Goal: Information Seeking & Learning: Check status

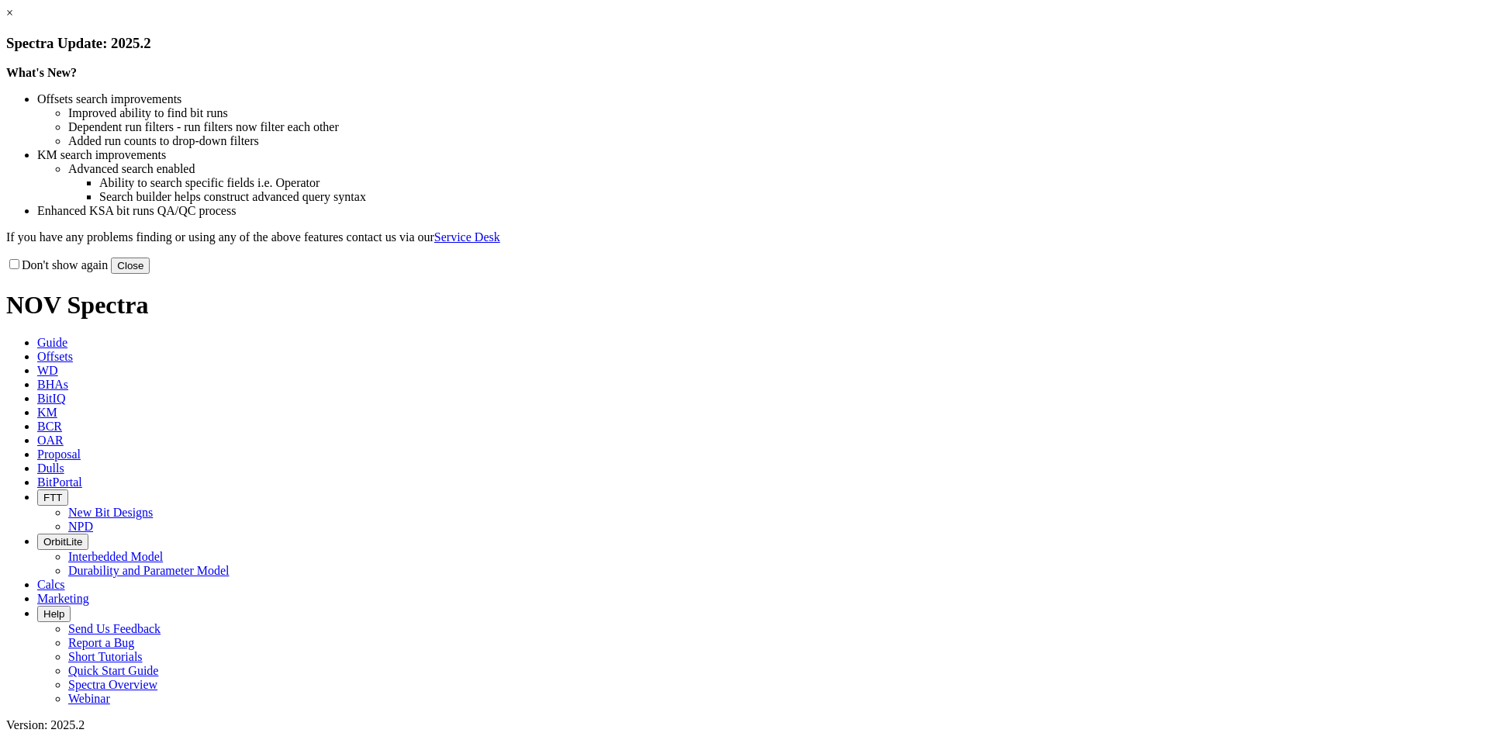
click at [150, 274] on button "Close" at bounding box center [130, 266] width 39 height 16
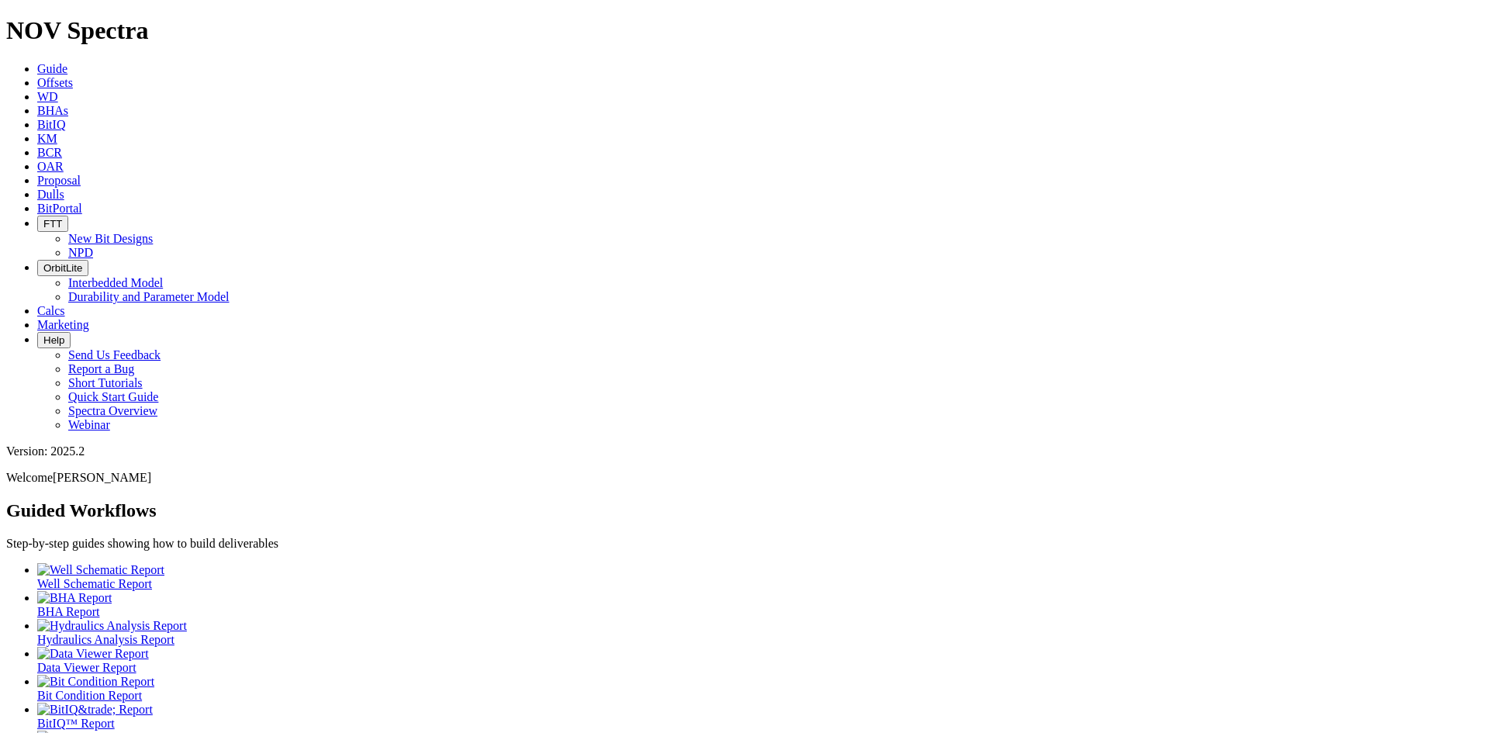
click at [37, 188] on icon at bounding box center [37, 194] width 0 height 13
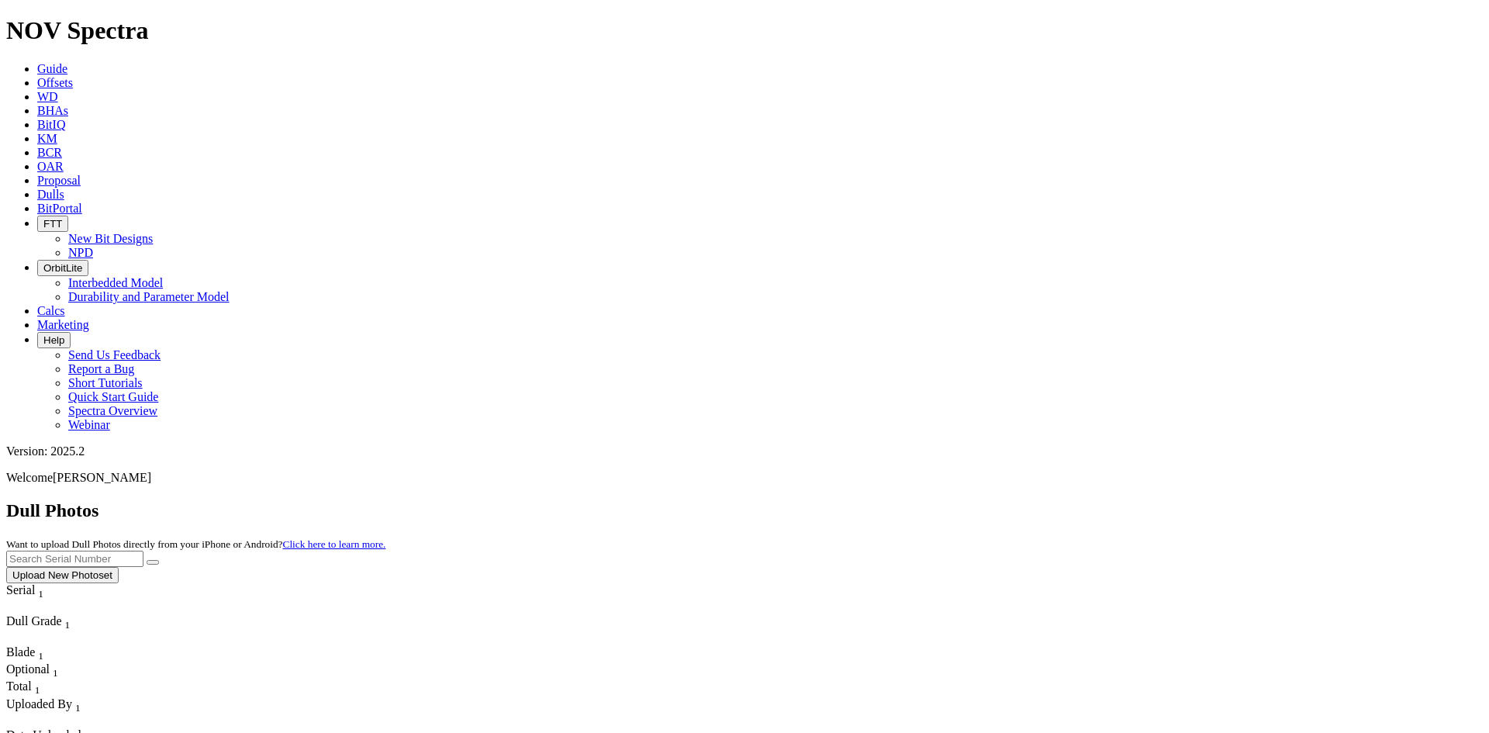
scroll to position [1047, 0]
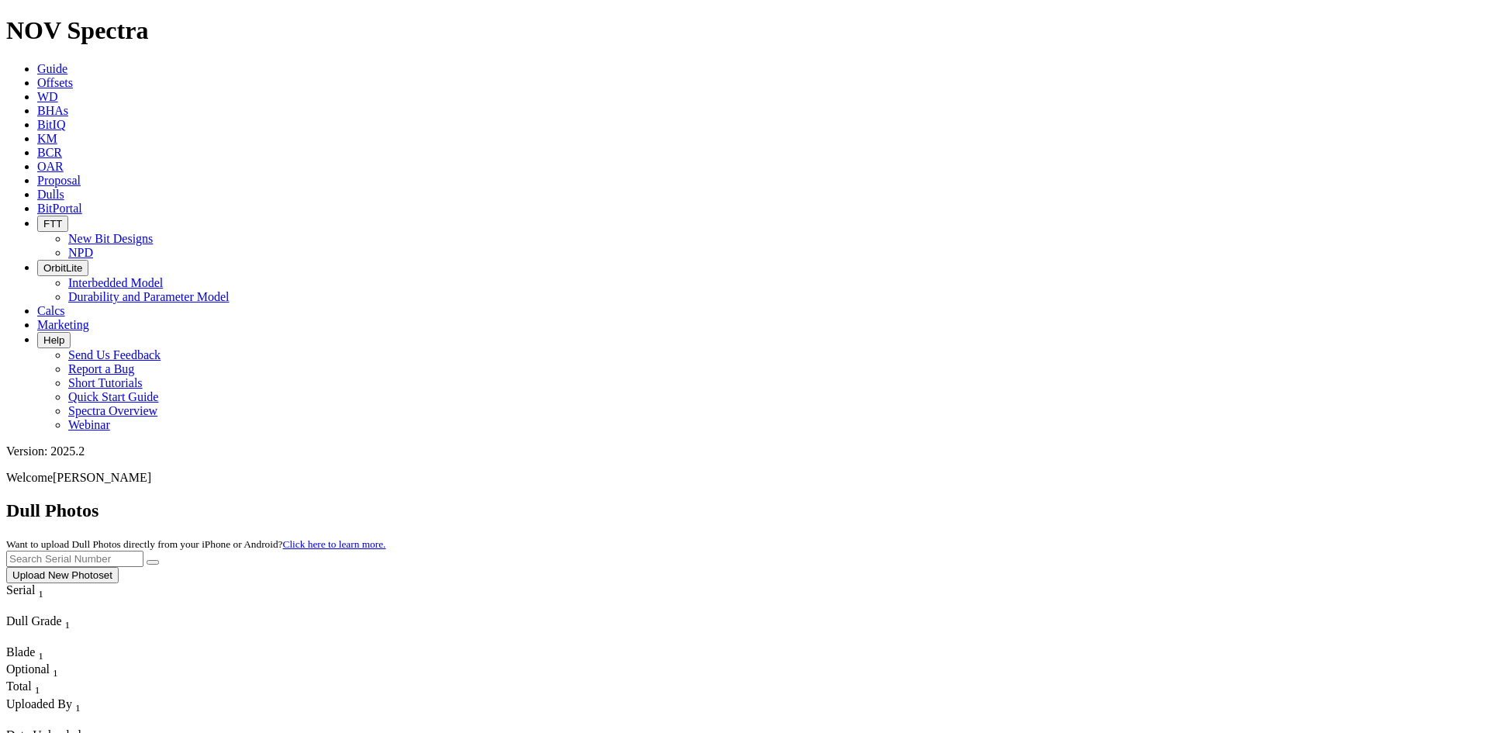
scroll to position [5150, 0]
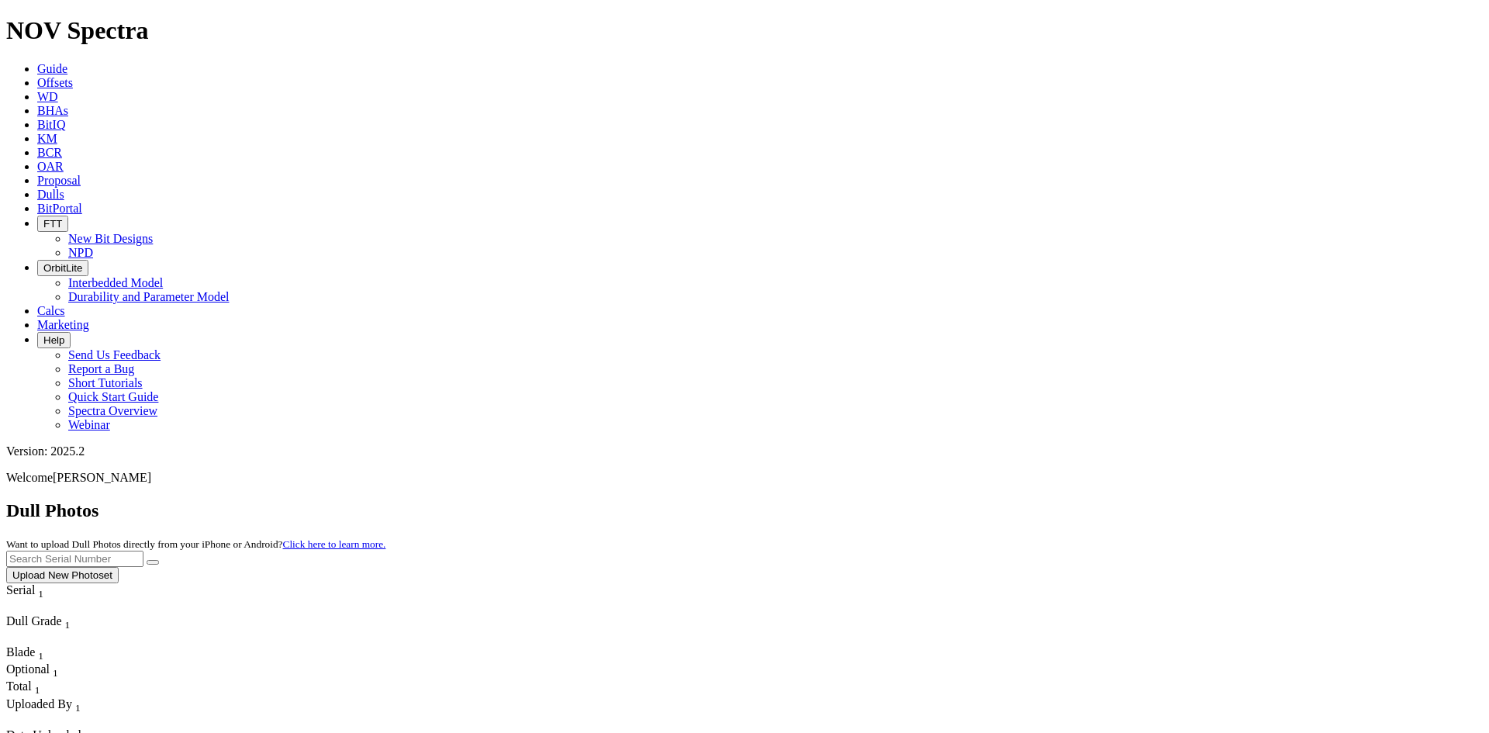
scroll to position [17732, 0]
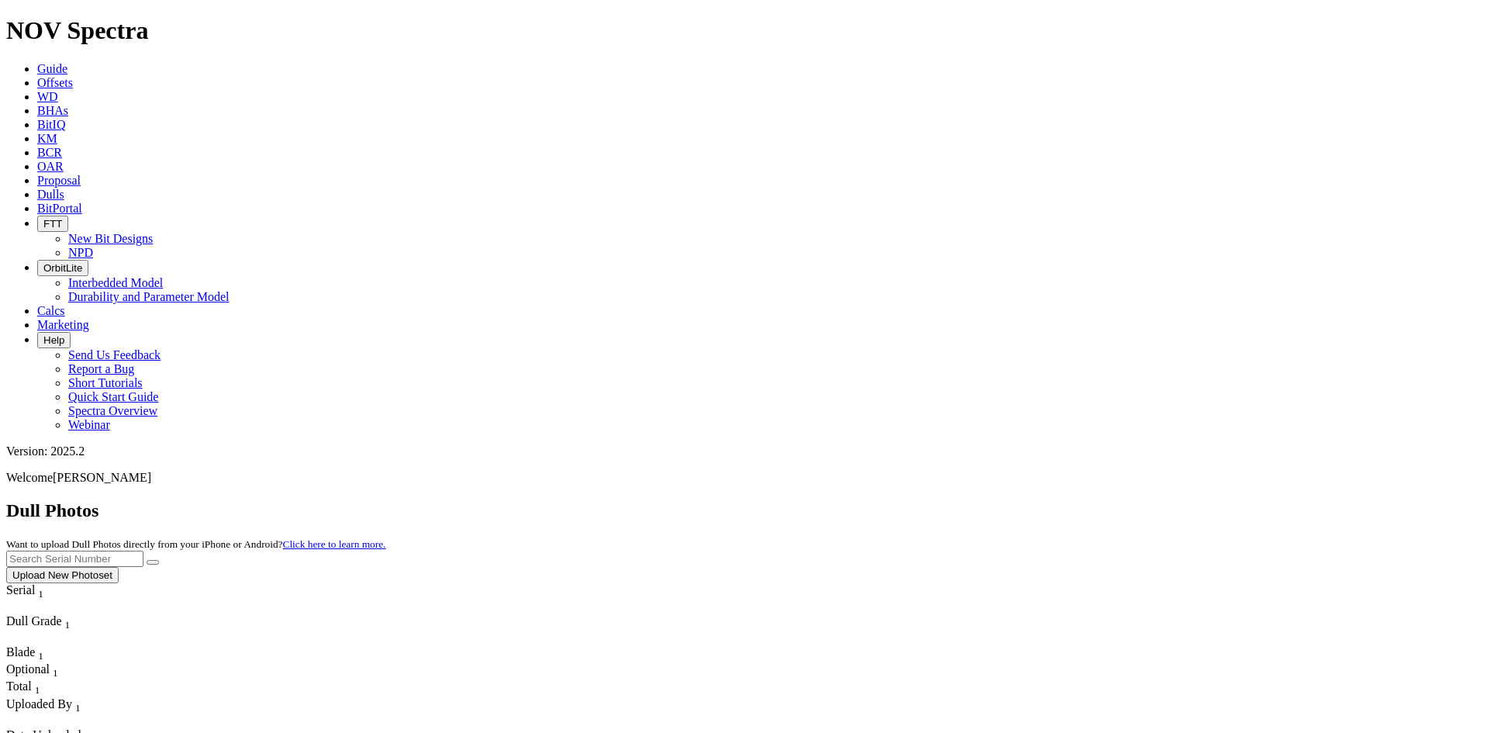
scroll to position [24139, 0]
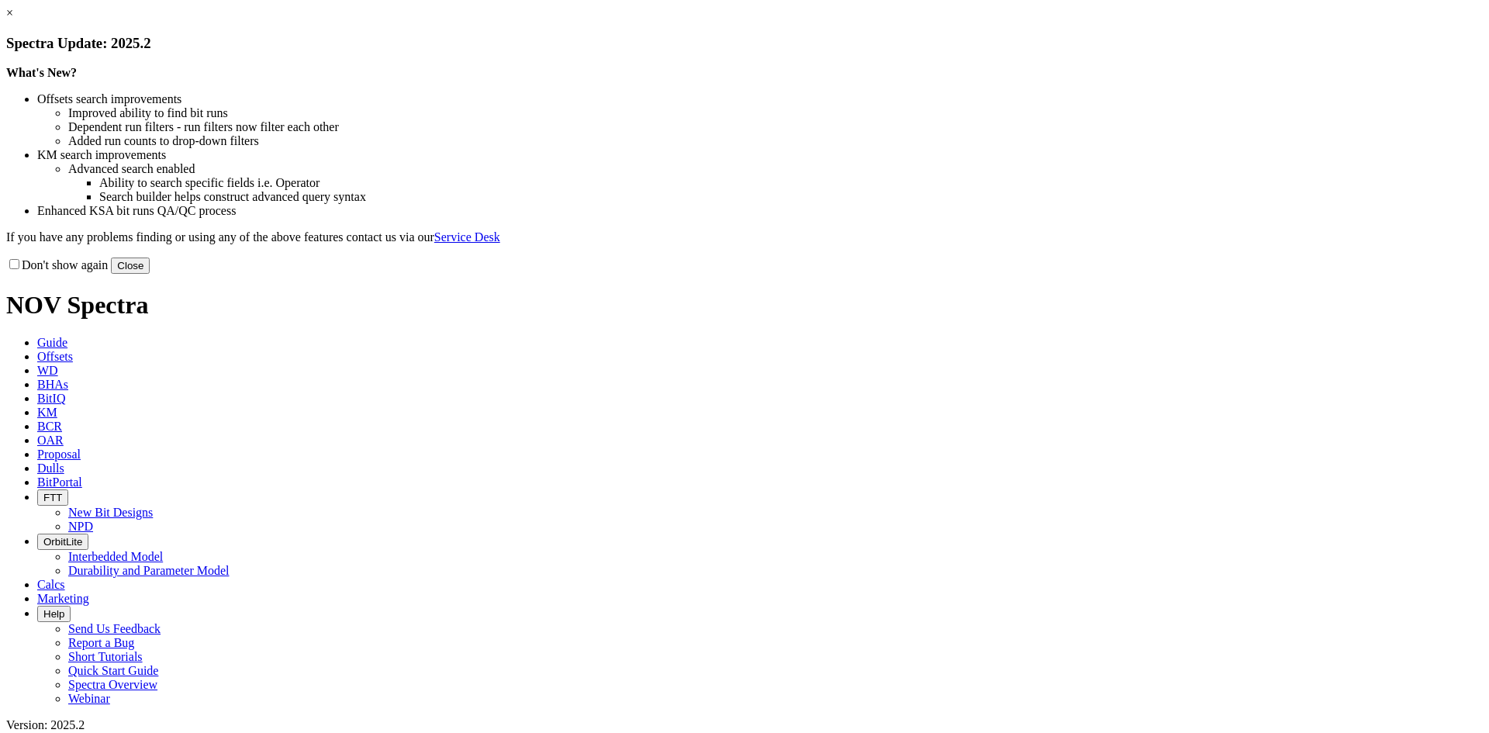
drag, startPoint x: 1063, startPoint y: 427, endPoint x: 1049, endPoint y: 420, distance: 15.6
click at [150, 274] on button "Close" at bounding box center [130, 266] width 39 height 16
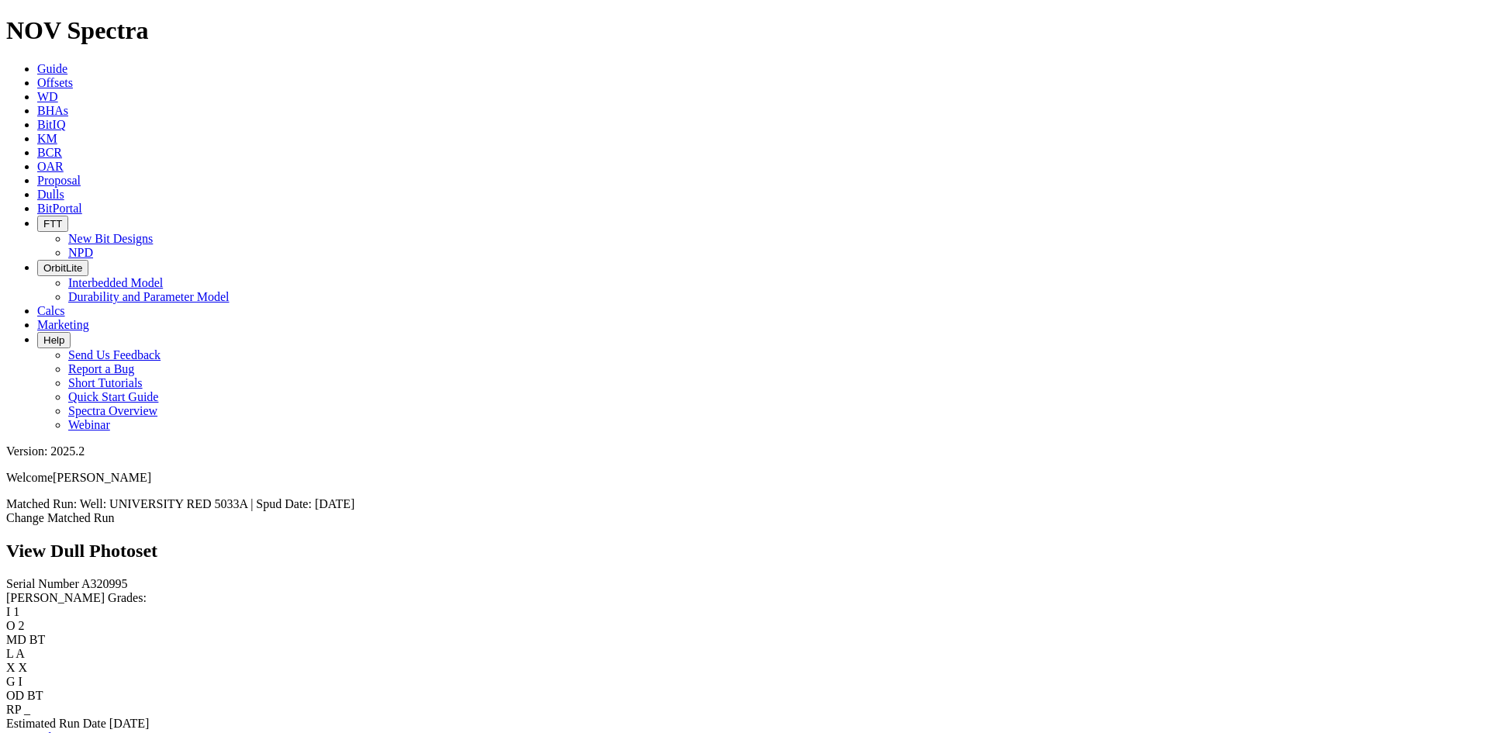
scroll to position [1852, 0]
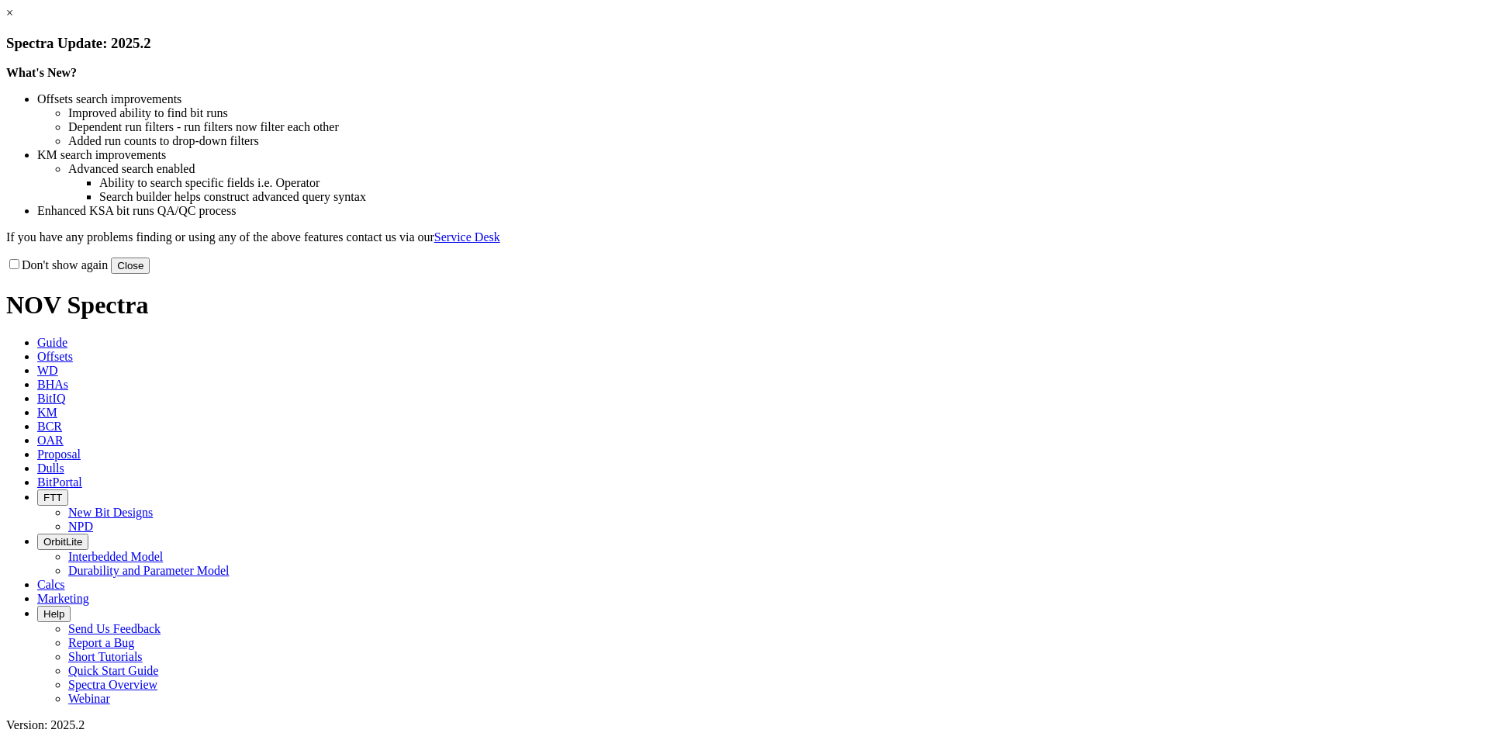
drag, startPoint x: 1057, startPoint y: 424, endPoint x: 1039, endPoint y: 428, distance: 19.0
click at [150, 274] on button "Close" at bounding box center [130, 266] width 39 height 16
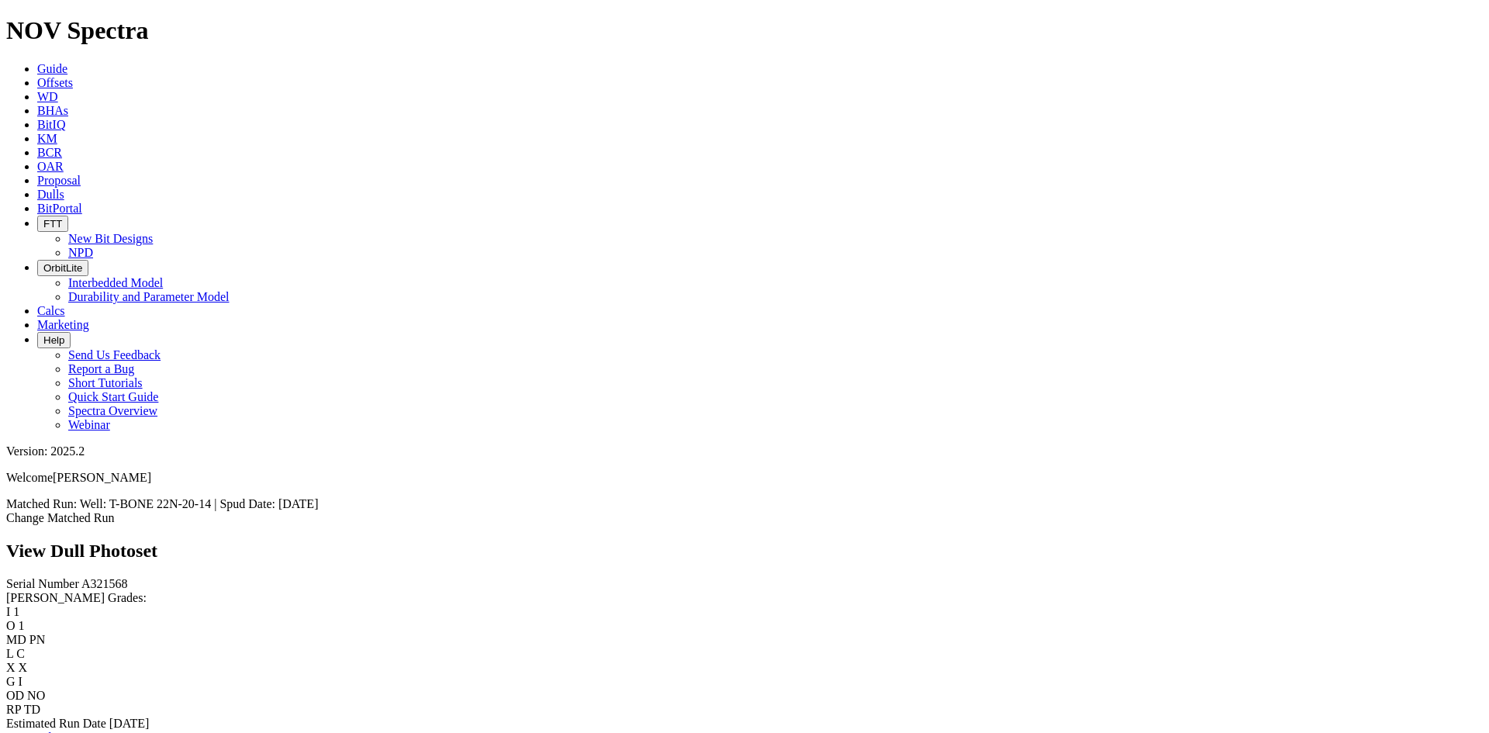
scroll to position [776, 0]
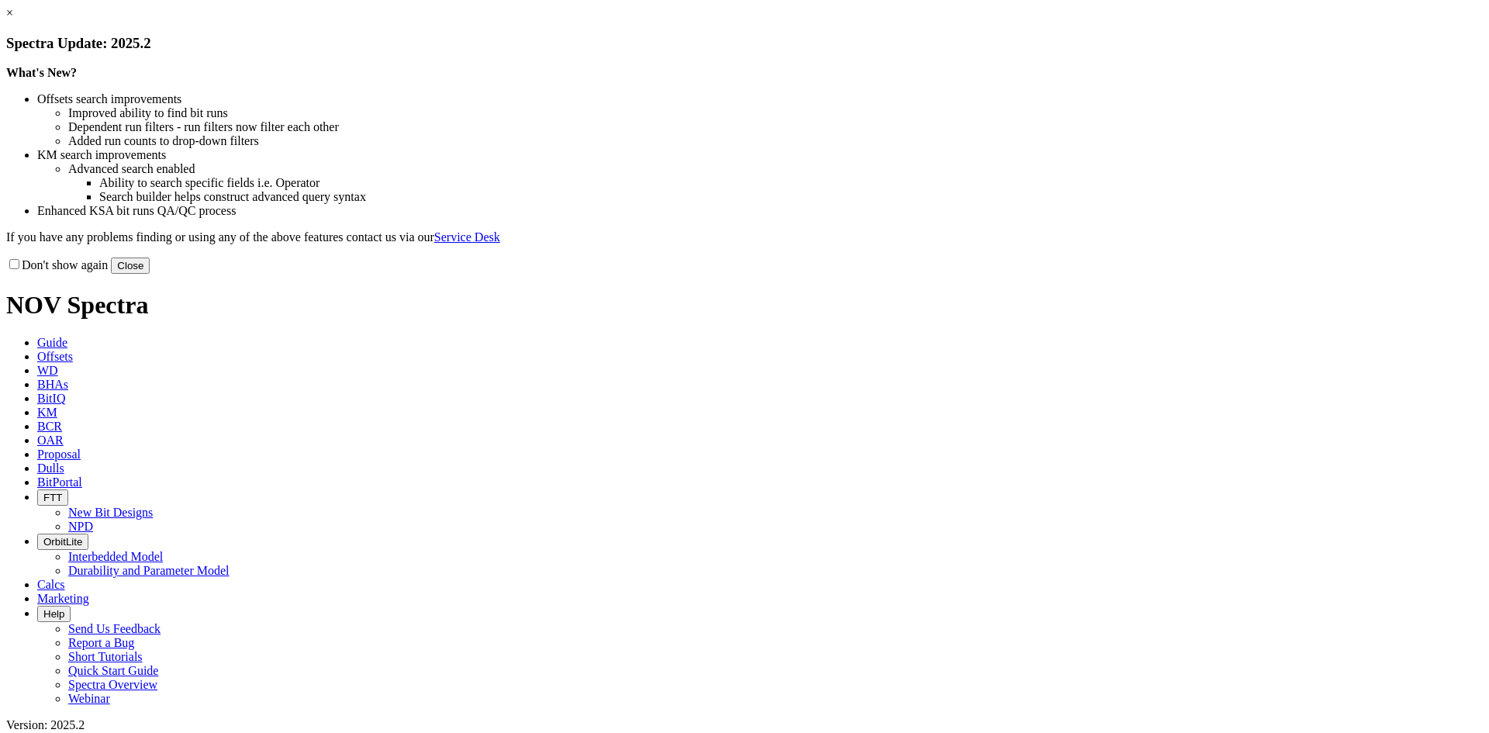
click at [150, 274] on button "Close" at bounding box center [130, 266] width 39 height 16
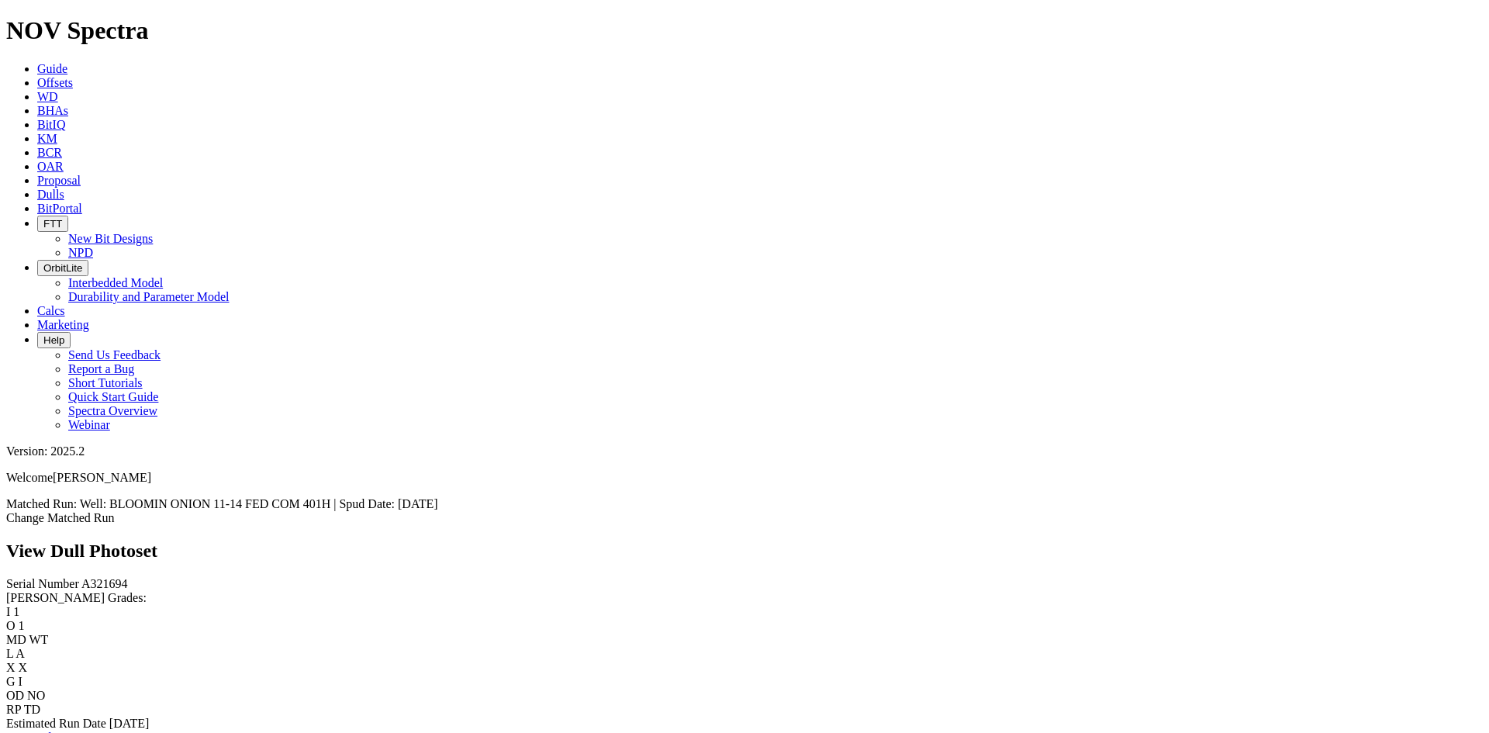
click at [81, 731] on link "Bit Condition Report" at bounding box center [58, 737] width 105 height 13
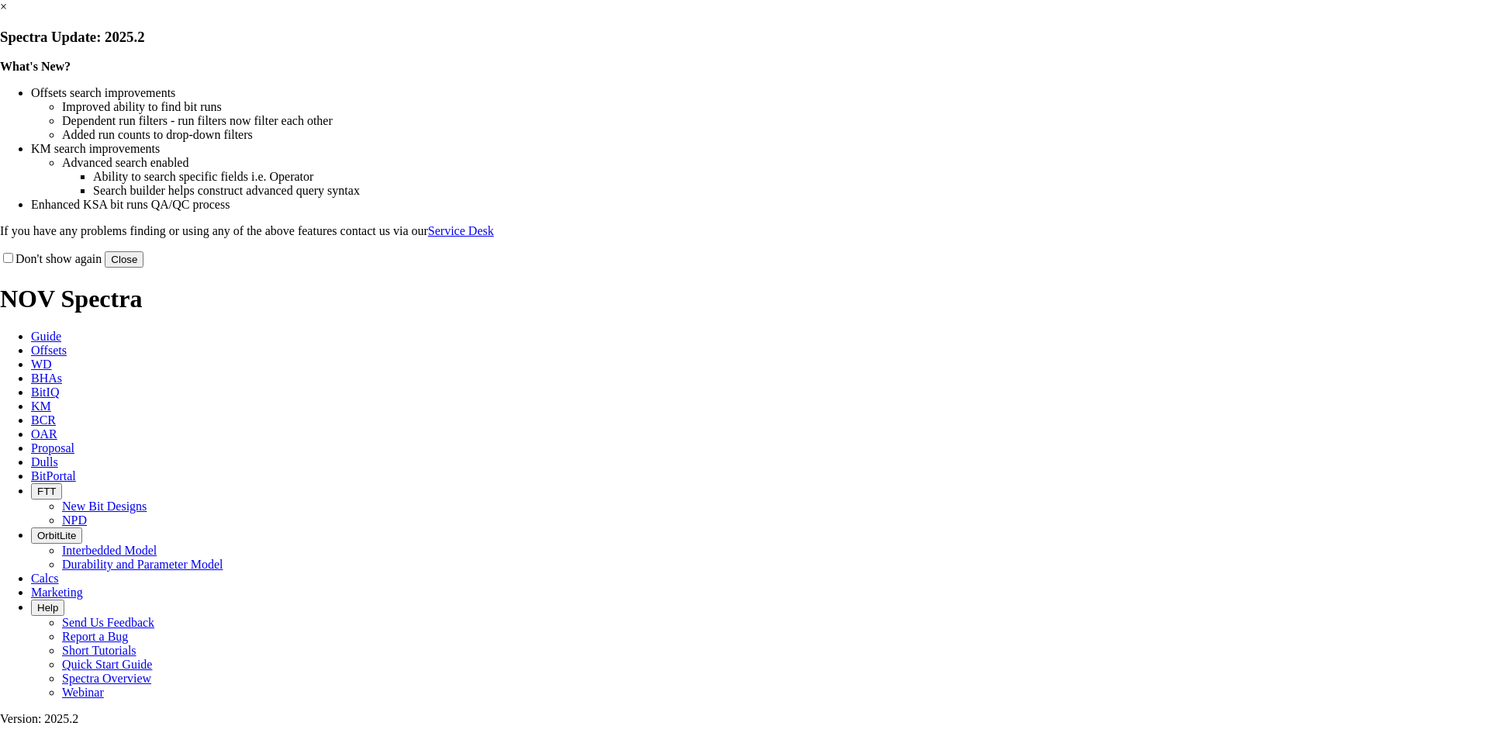
click at [143, 268] on button "Close" at bounding box center [124, 259] width 39 height 16
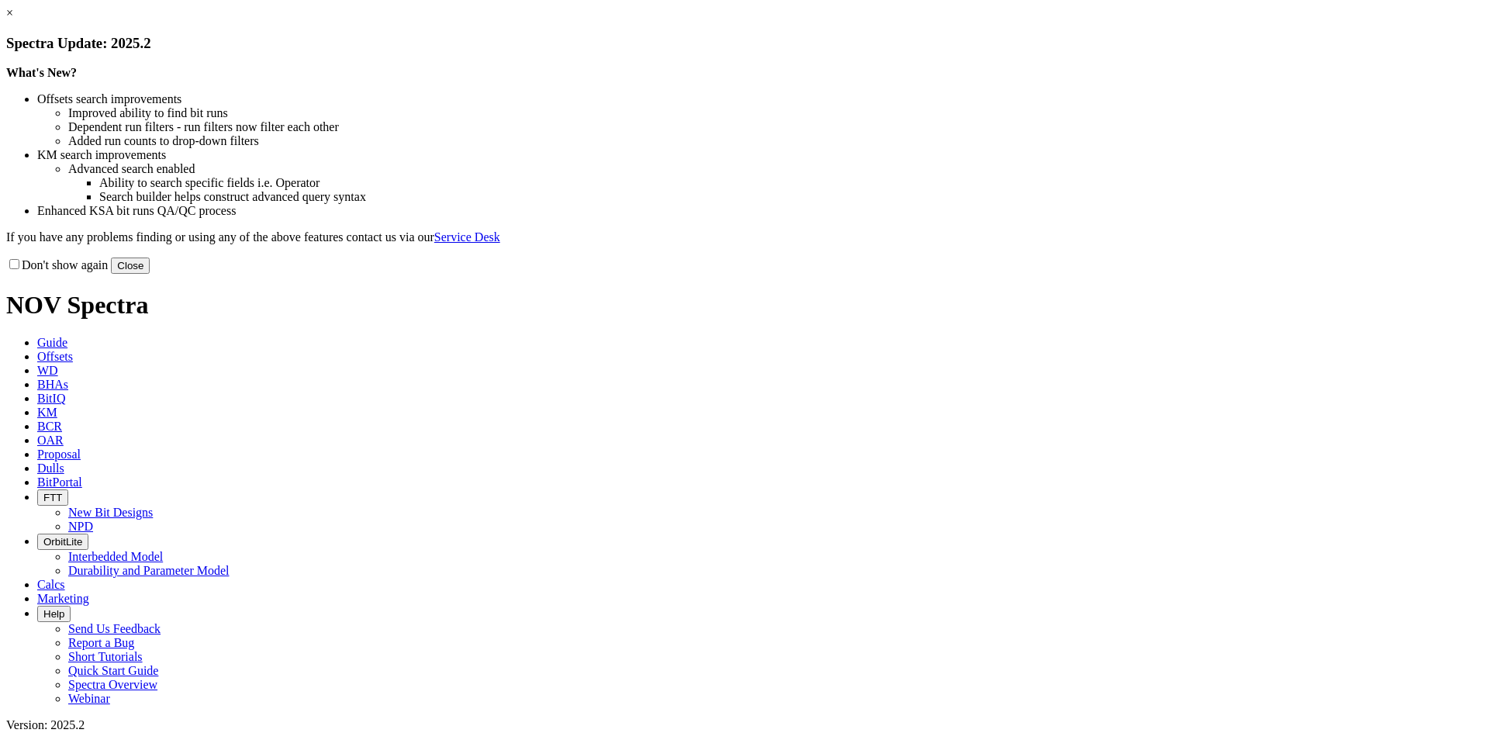
click at [150, 274] on button "Close" at bounding box center [130, 266] width 39 height 16
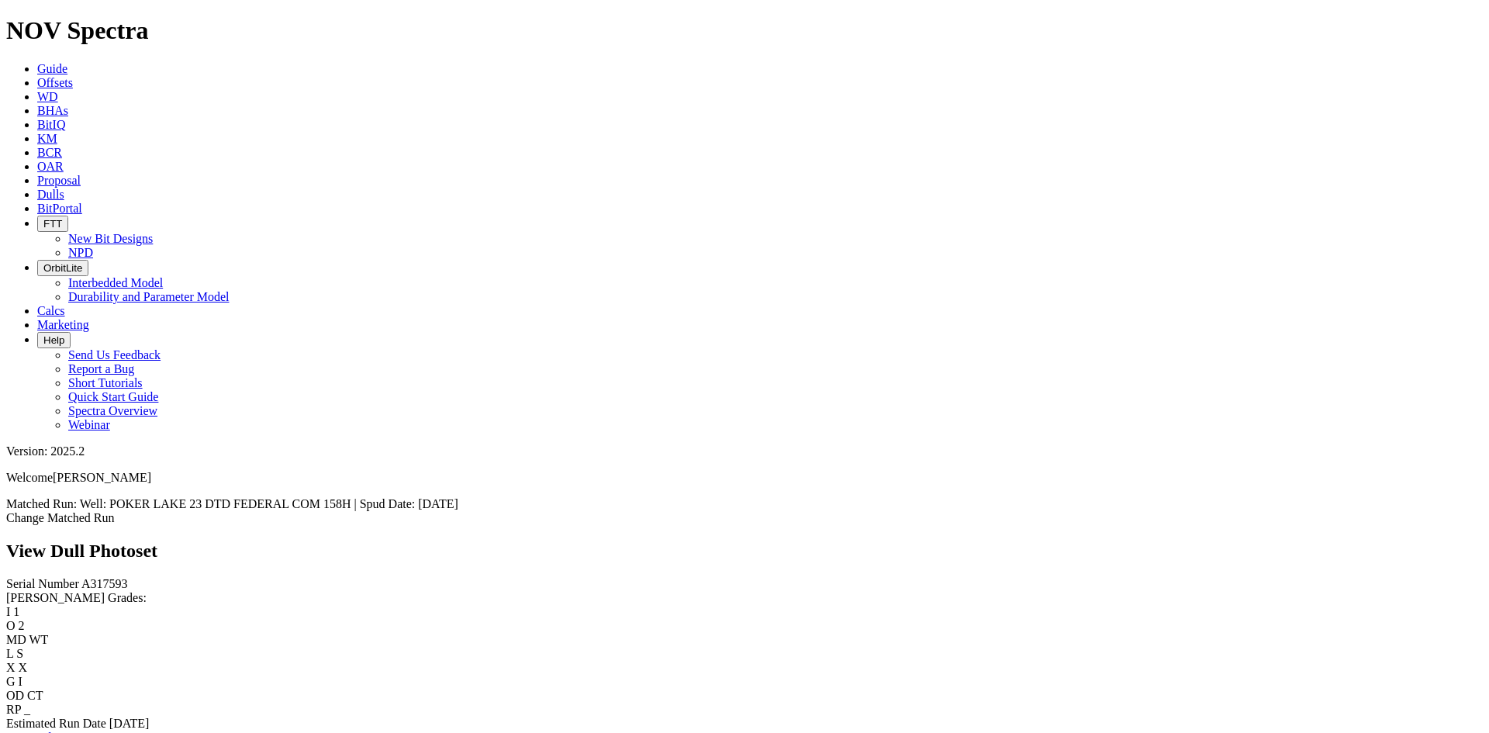
click at [88, 731] on link "Bit Condition Report" at bounding box center [58, 737] width 105 height 13
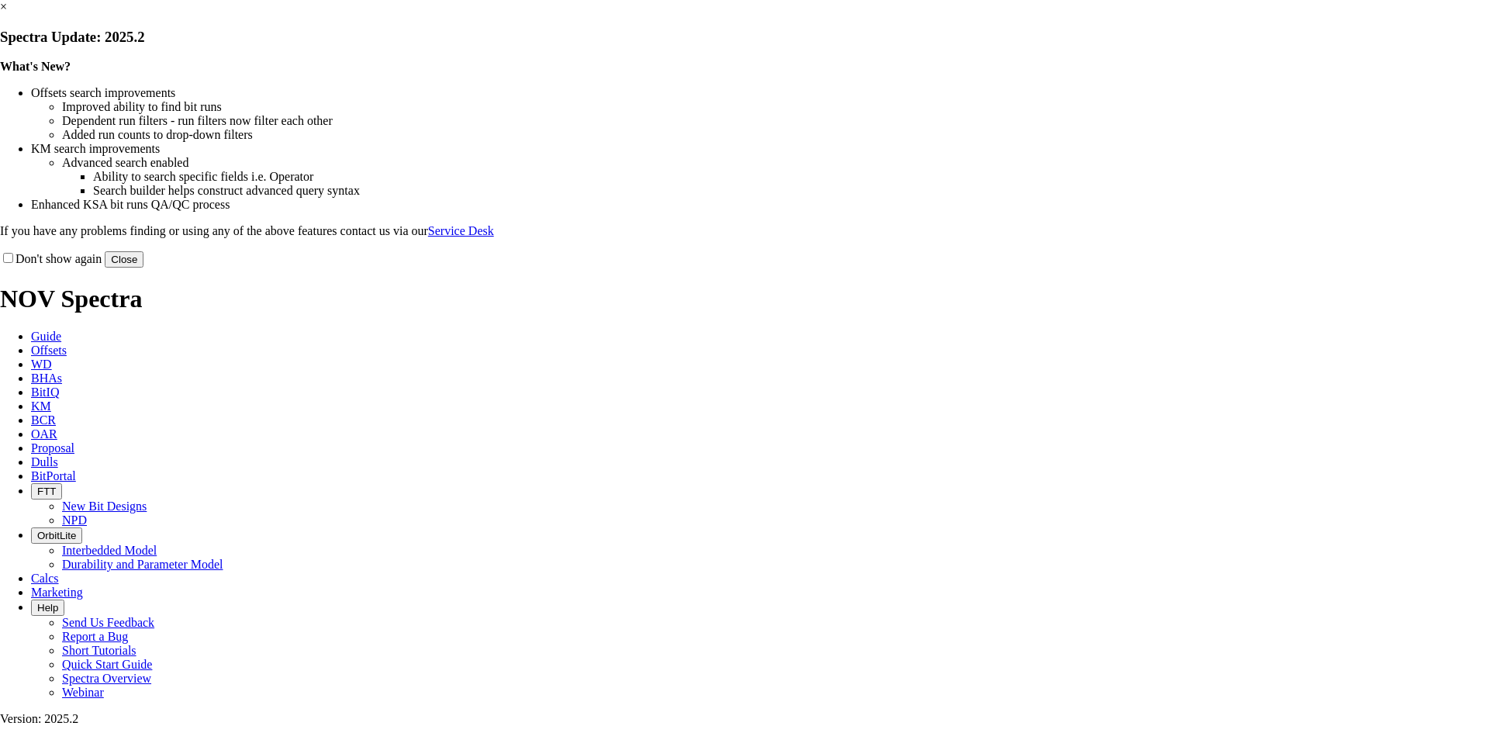
click at [143, 268] on button "Close" at bounding box center [124, 259] width 39 height 16
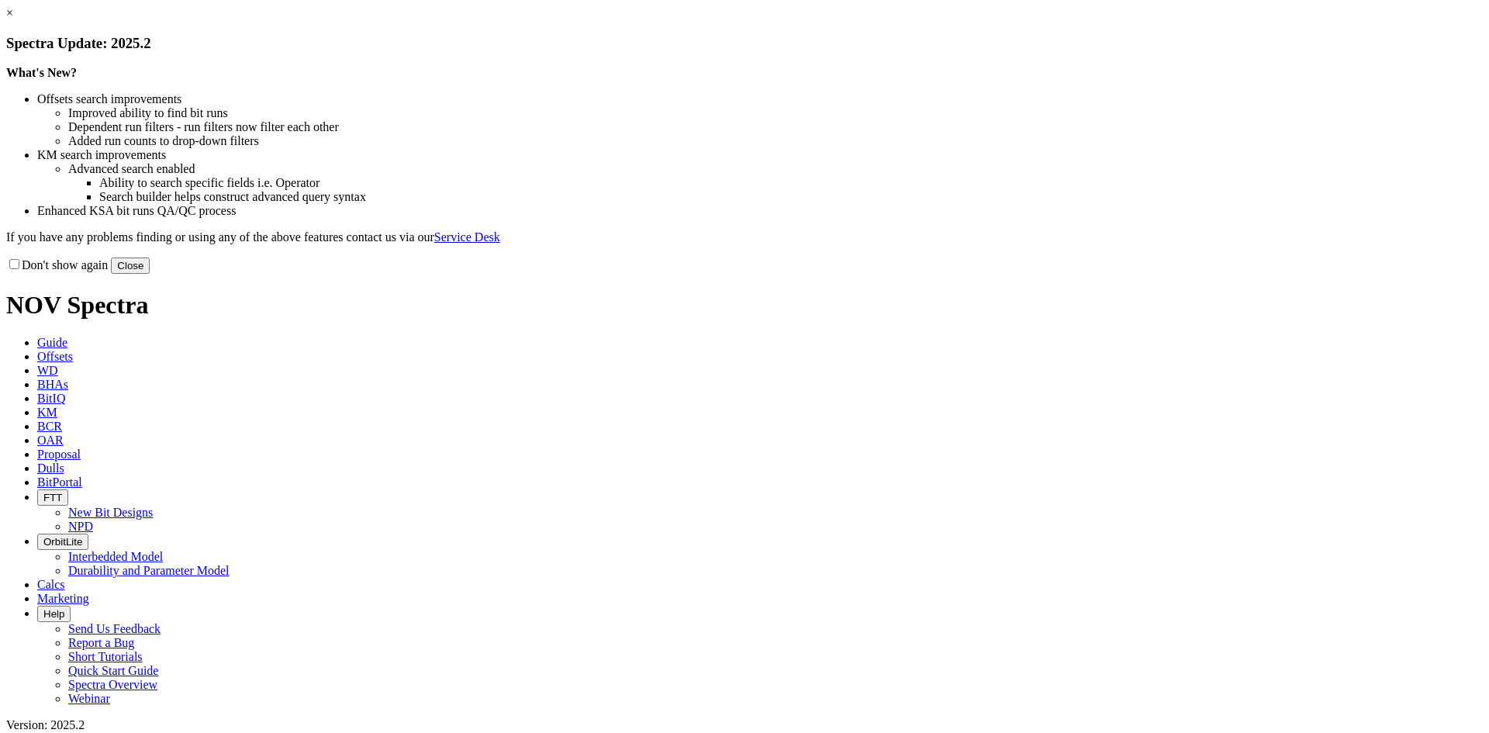
click at [150, 274] on button "Close" at bounding box center [130, 266] width 39 height 16
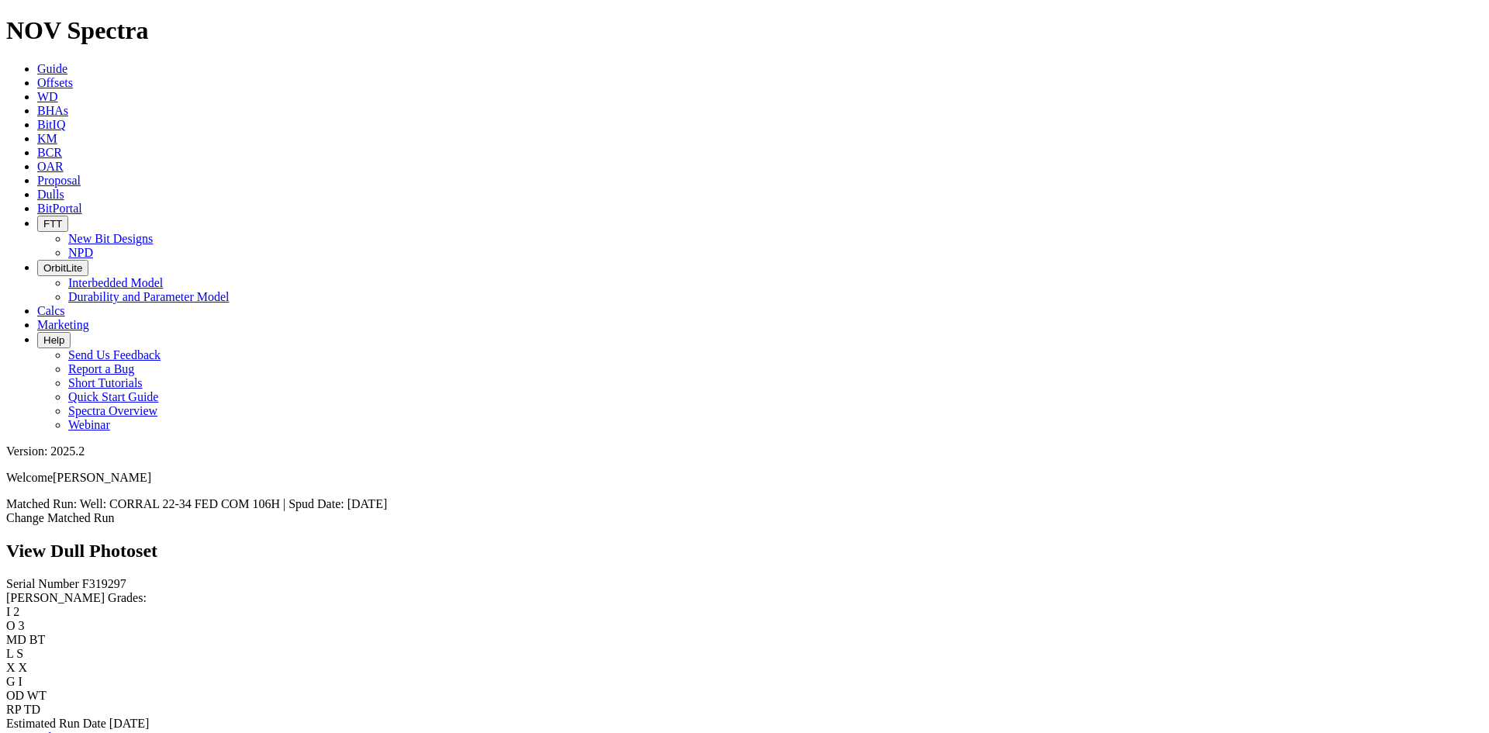
click at [109, 731] on link "Bit Condition Report" at bounding box center [58, 737] width 105 height 13
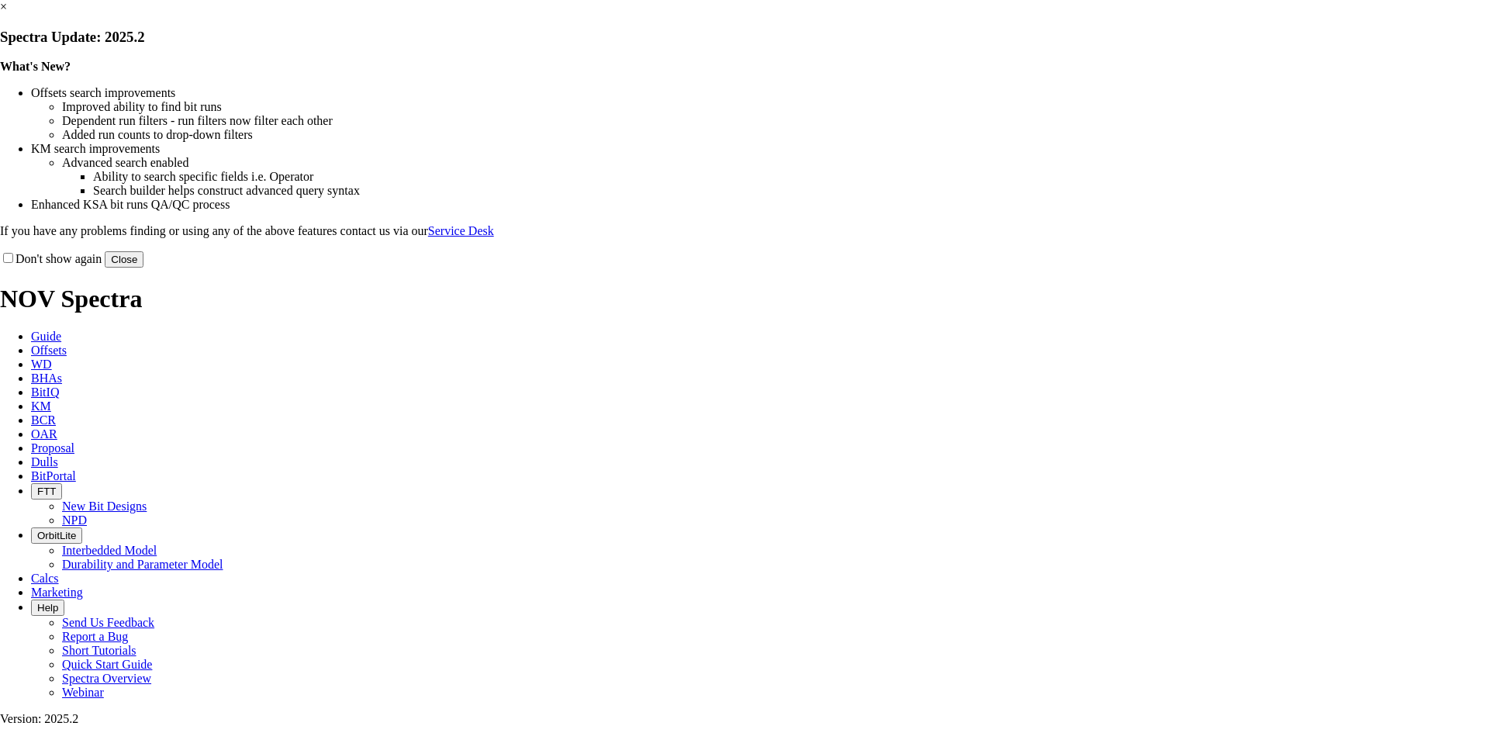
click at [143, 268] on button "Close" at bounding box center [124, 259] width 39 height 16
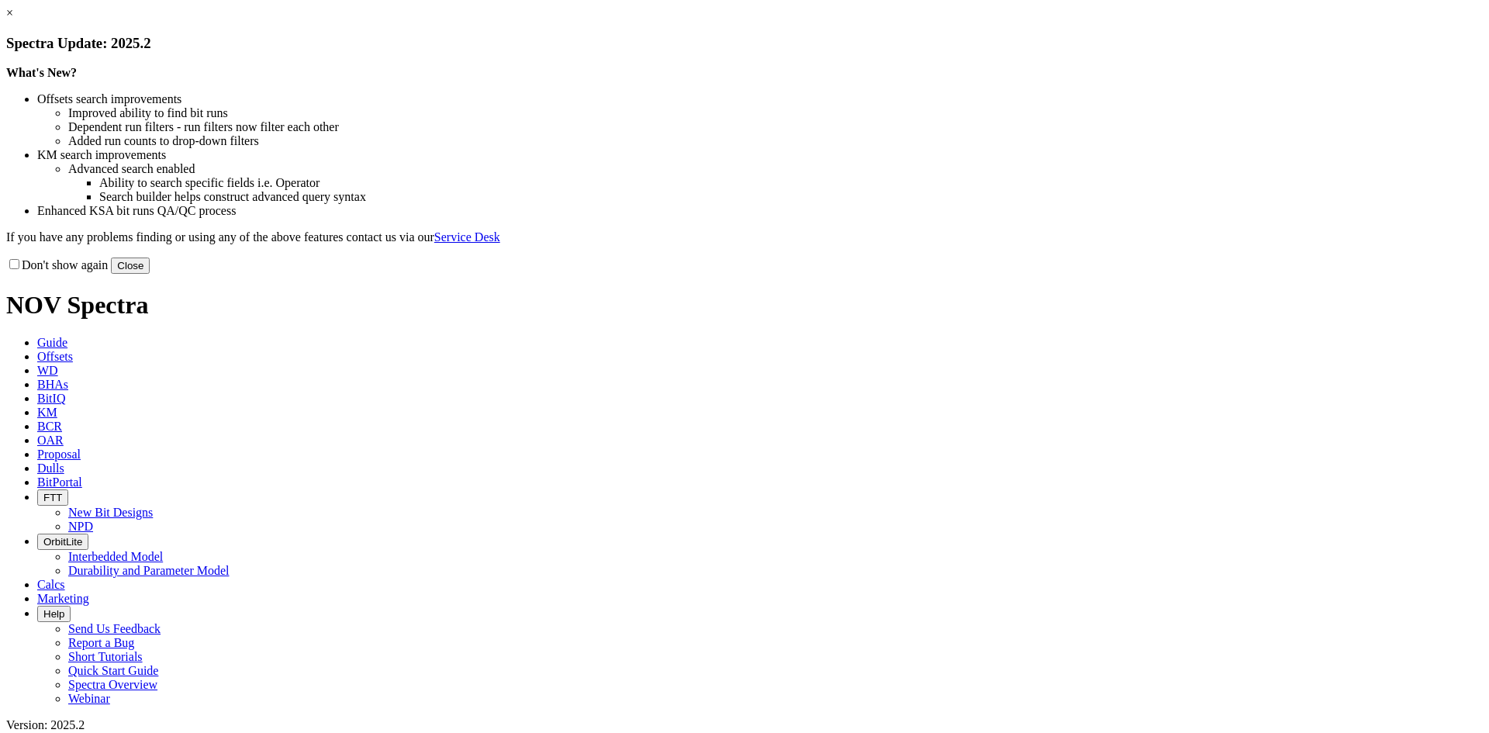
click at [150, 274] on button "Close" at bounding box center [130, 266] width 39 height 16
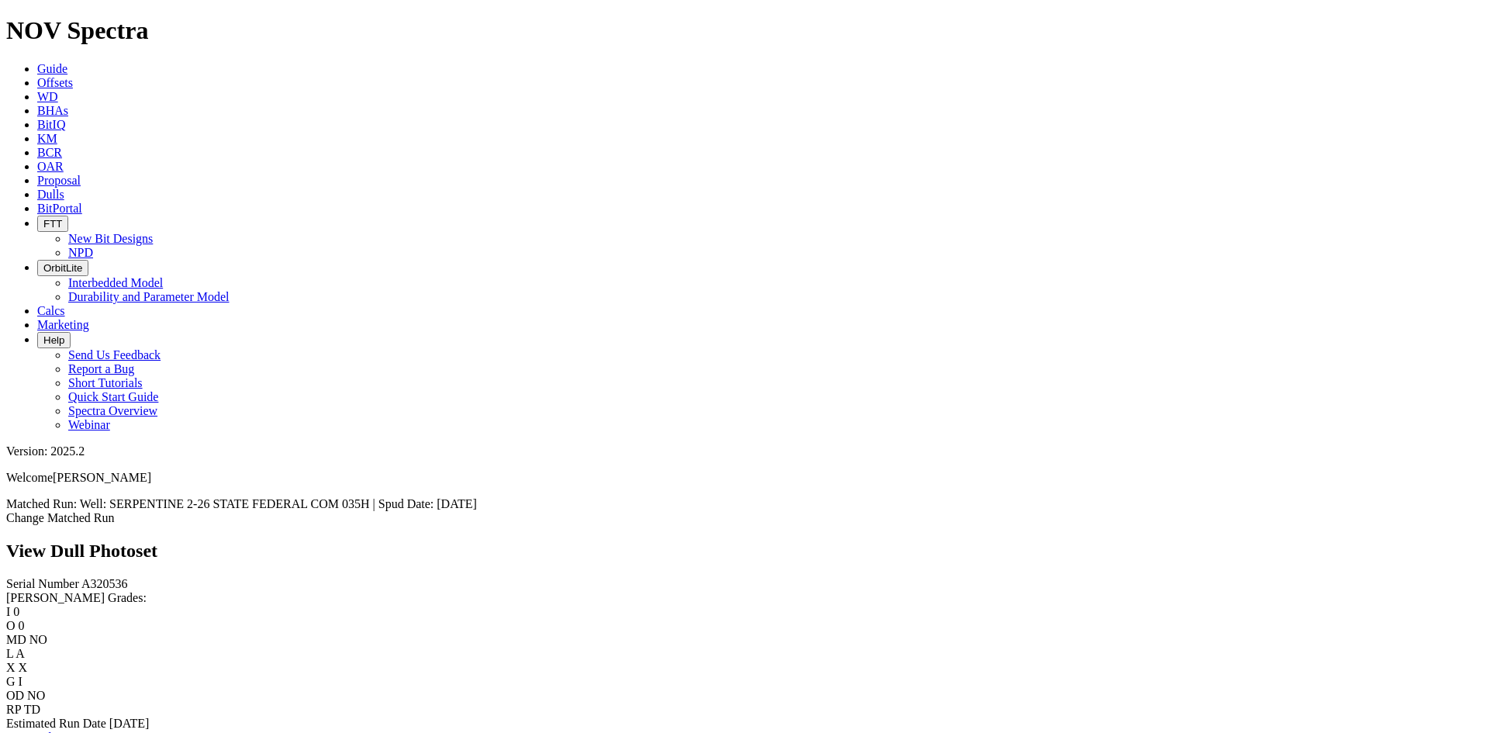
click at [108, 731] on link "Bit Condition Report" at bounding box center [58, 737] width 105 height 13
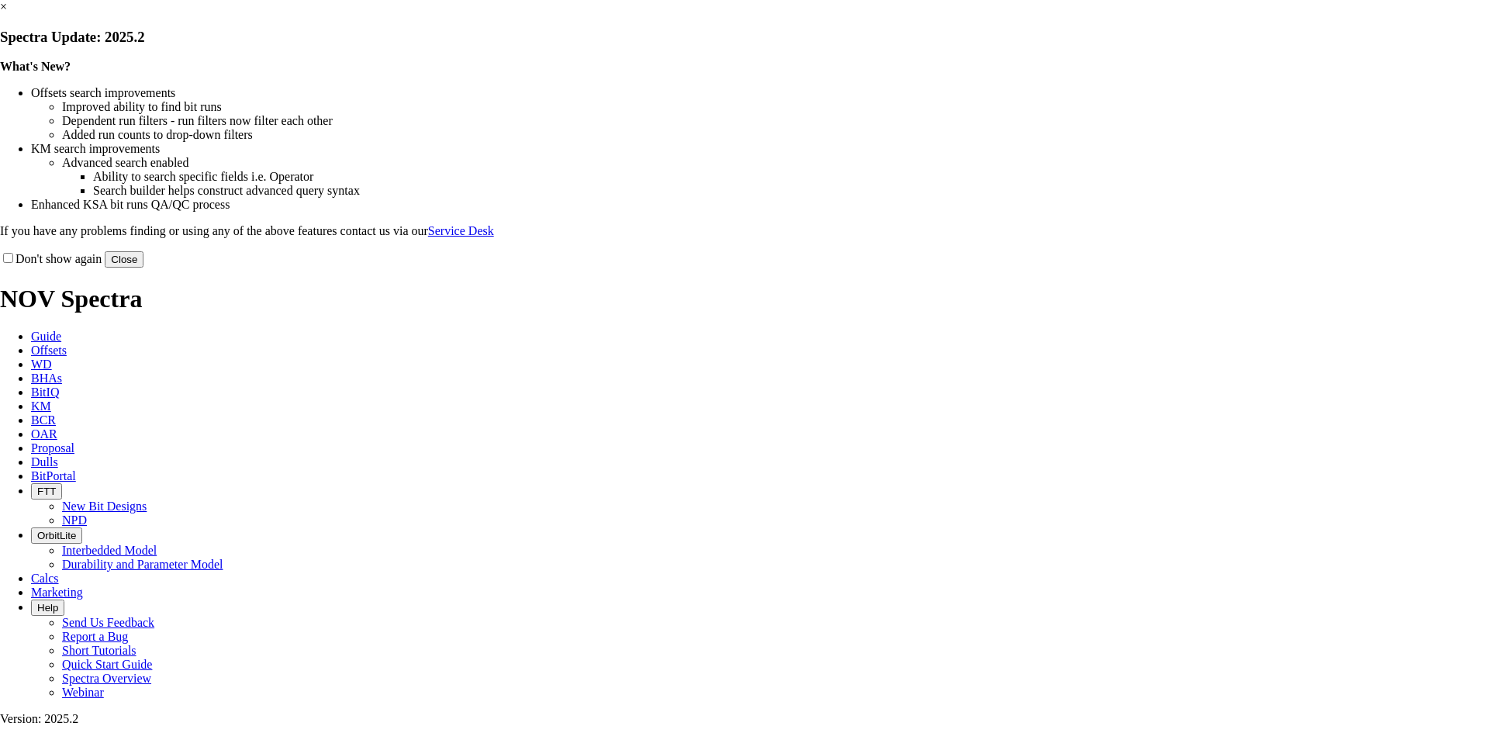
click at [143, 268] on button "Close" at bounding box center [124, 259] width 39 height 16
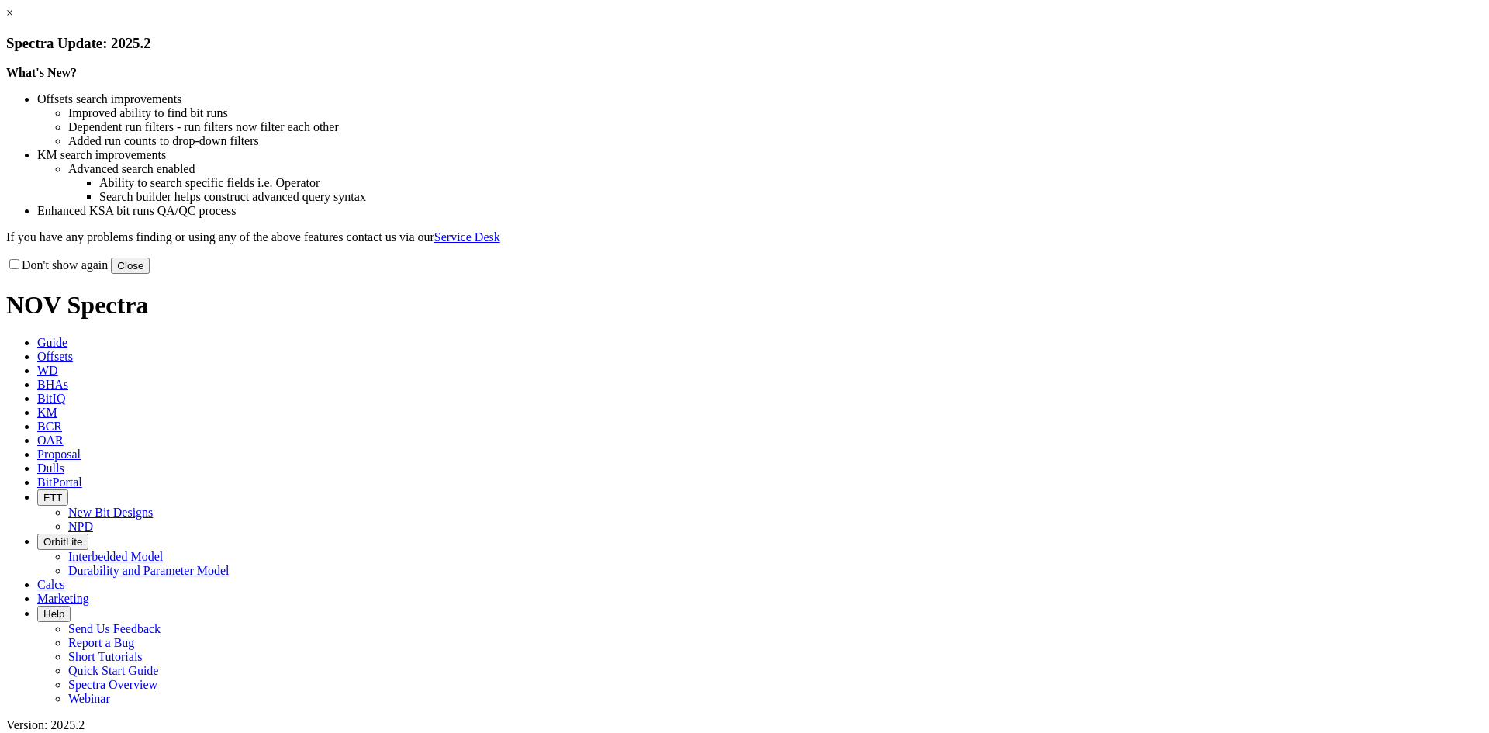
click at [150, 274] on button "Close" at bounding box center [130, 266] width 39 height 16
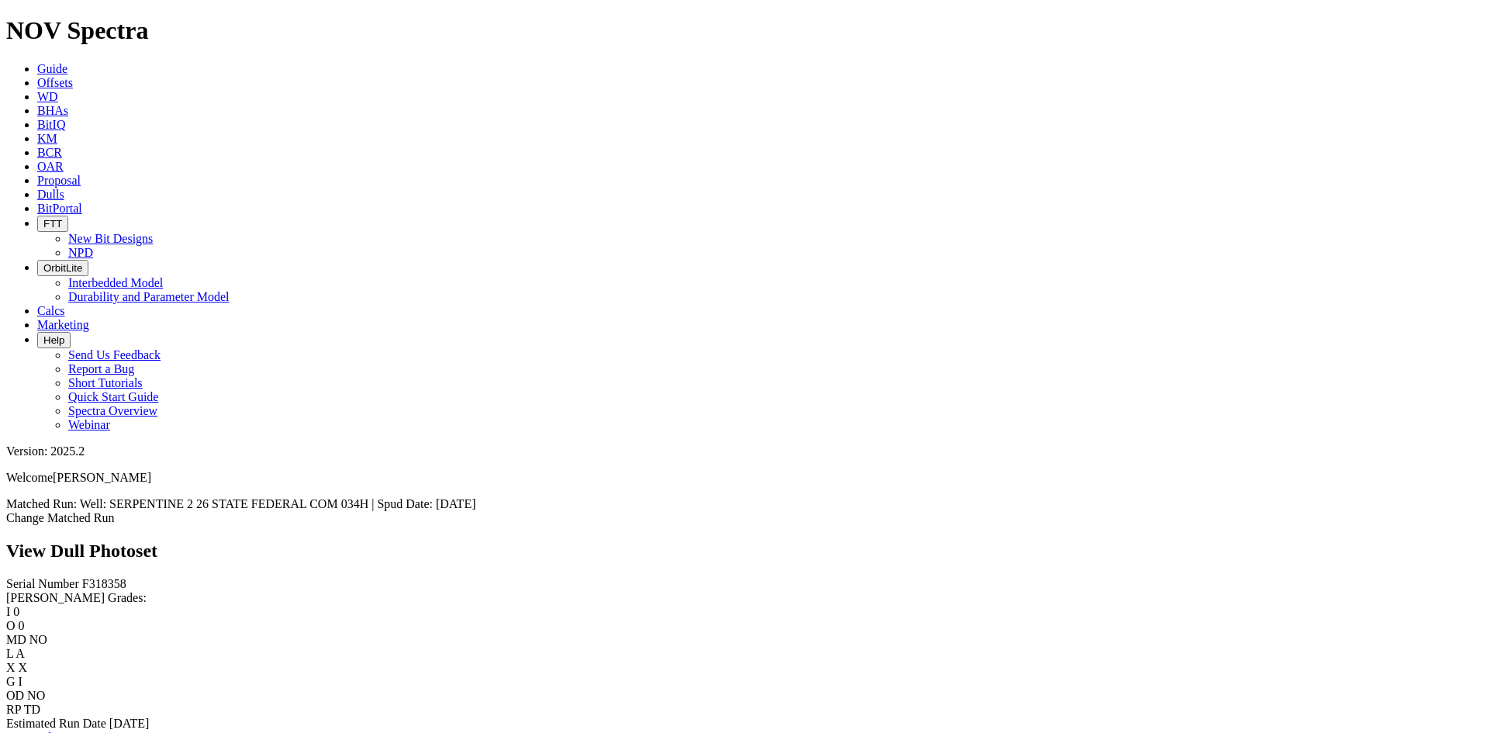
click at [104, 731] on link "Bit Condition Report" at bounding box center [58, 737] width 105 height 13
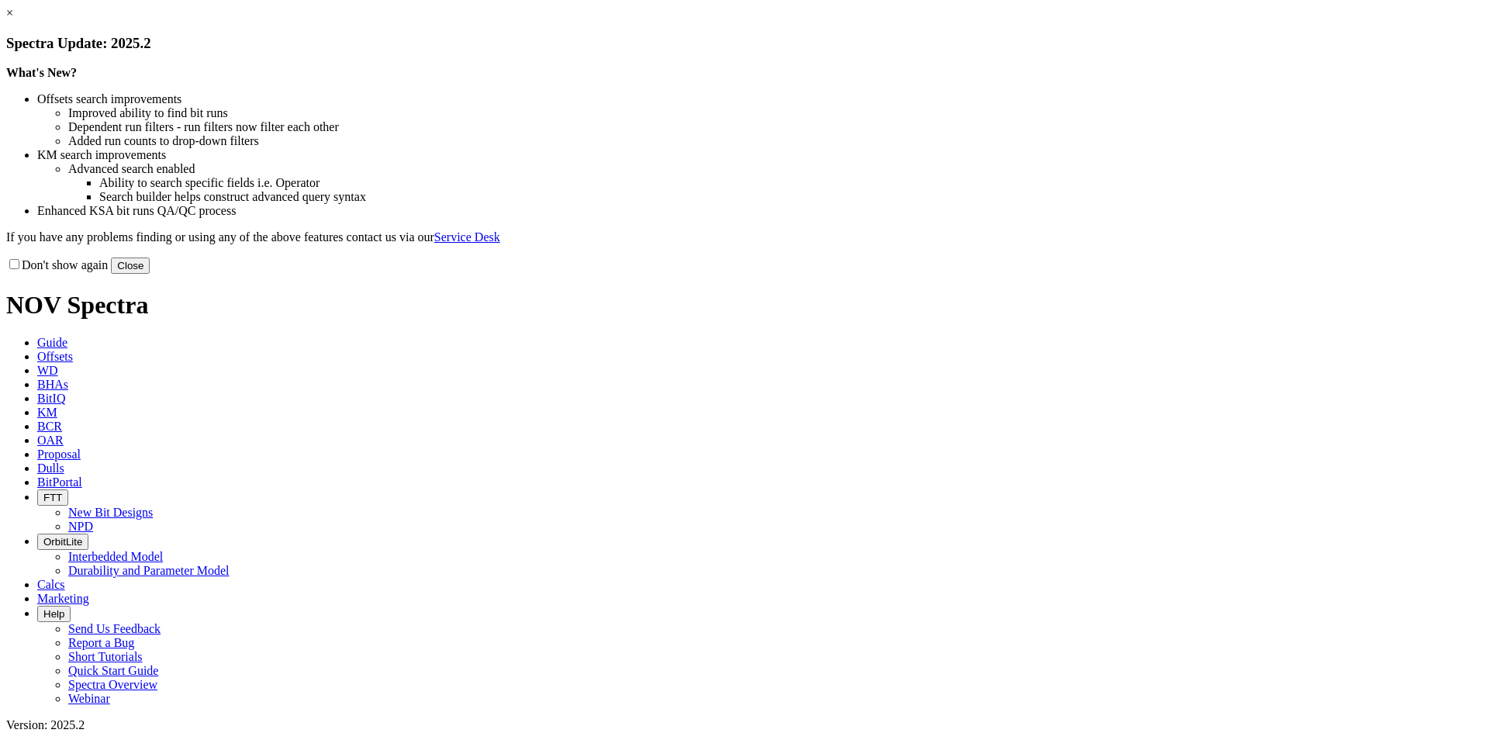
click at [150, 274] on button "Close" at bounding box center [130, 266] width 39 height 16
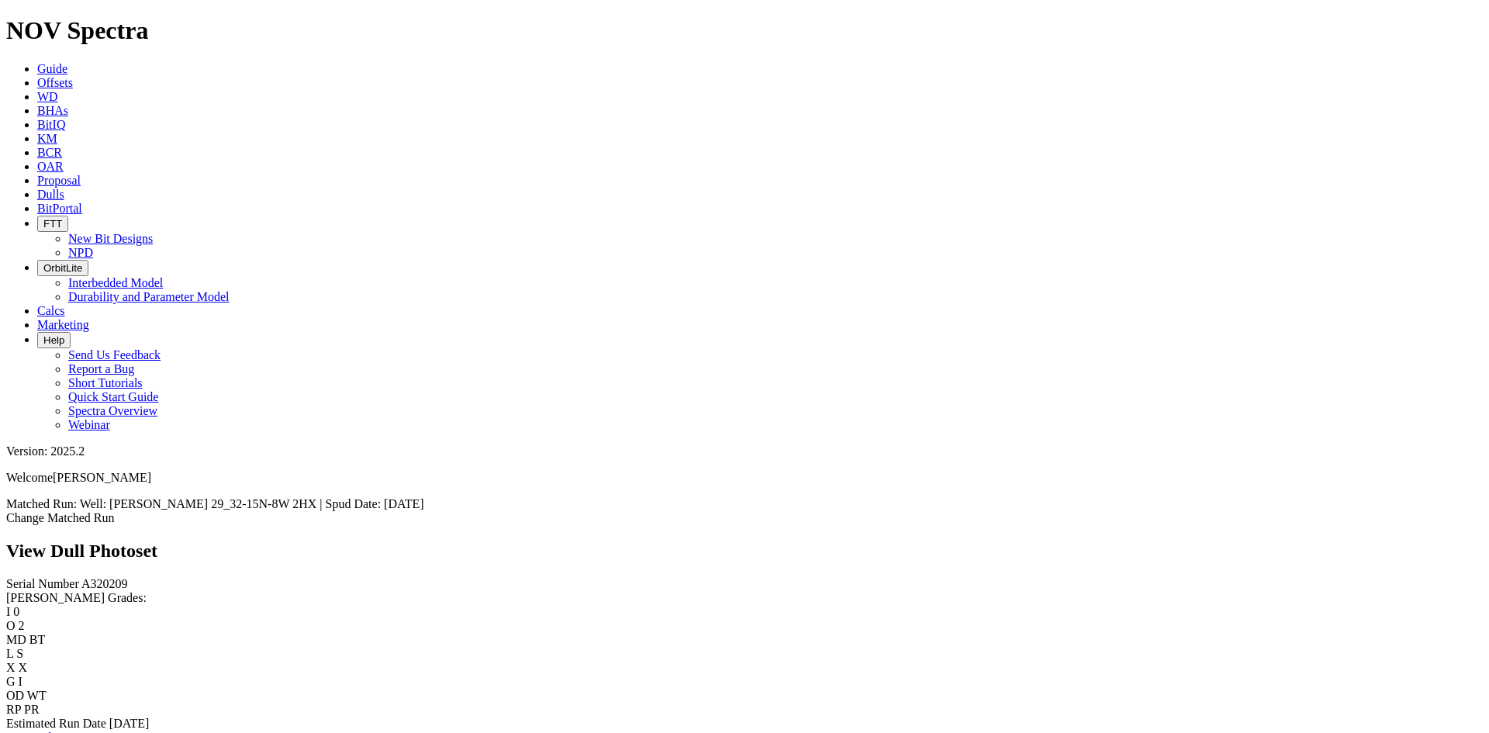
scroll to position [291, 0]
click at [95, 731] on link "Bit Condition Report" at bounding box center [58, 737] width 105 height 13
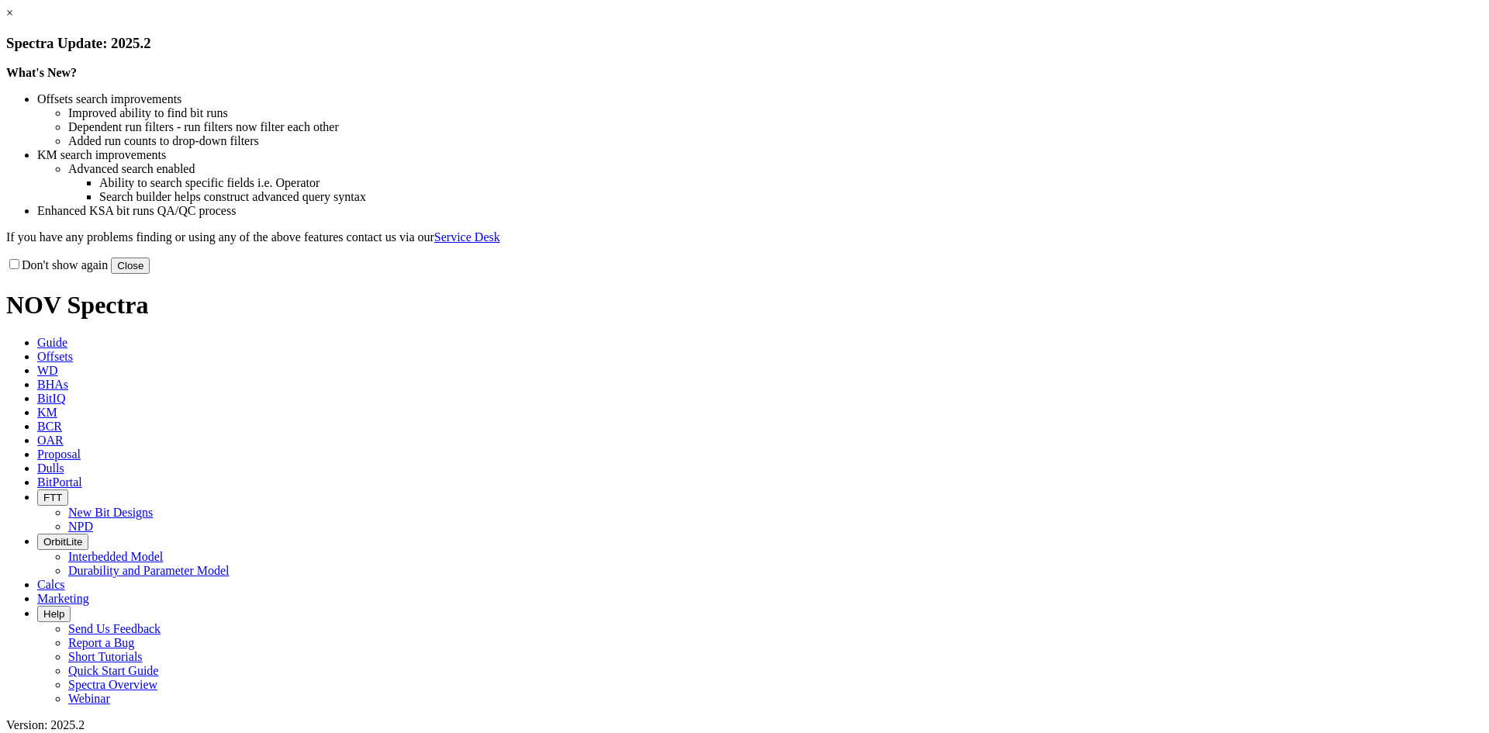
click at [150, 274] on button "Close" at bounding box center [130, 266] width 39 height 16
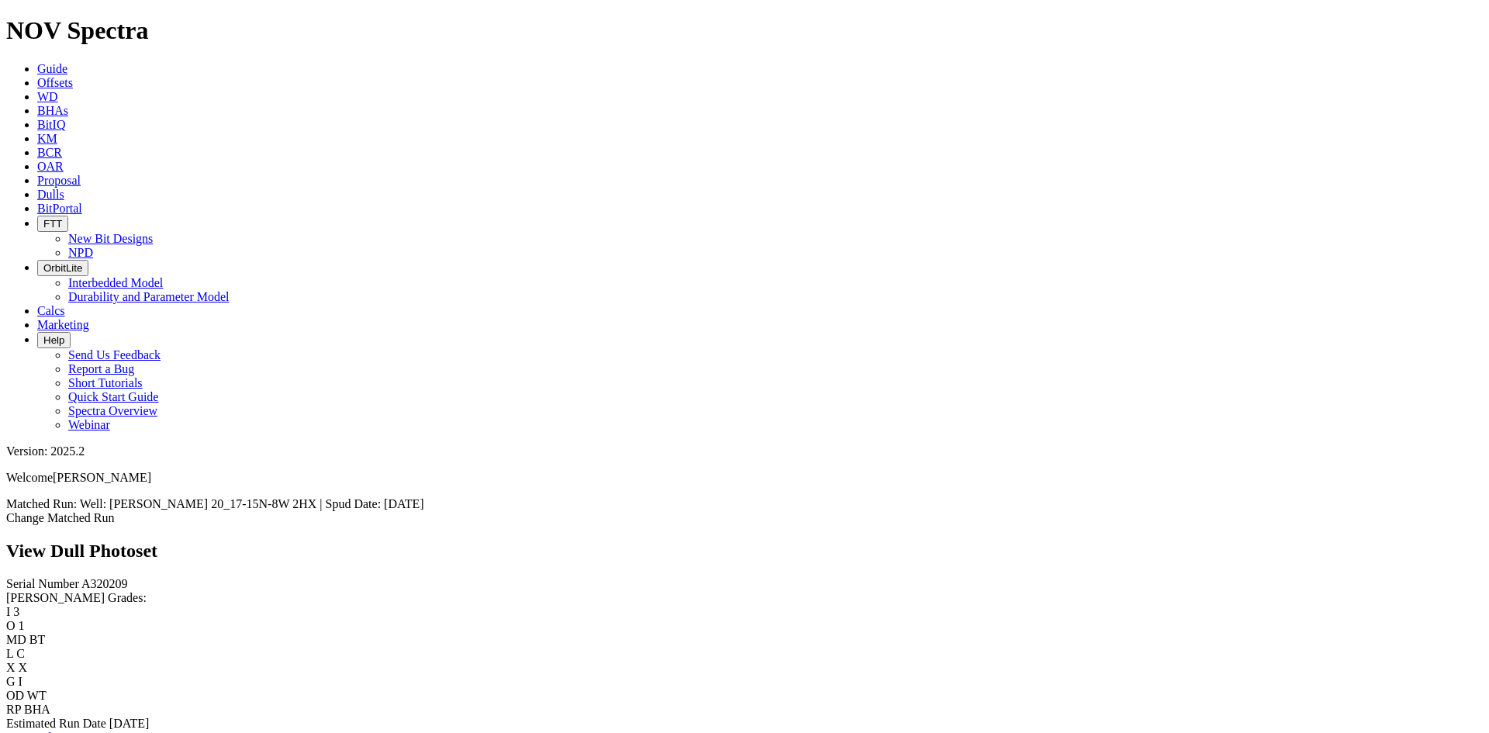
click at [111, 731] on link "Bit Condition Report" at bounding box center [58, 737] width 105 height 13
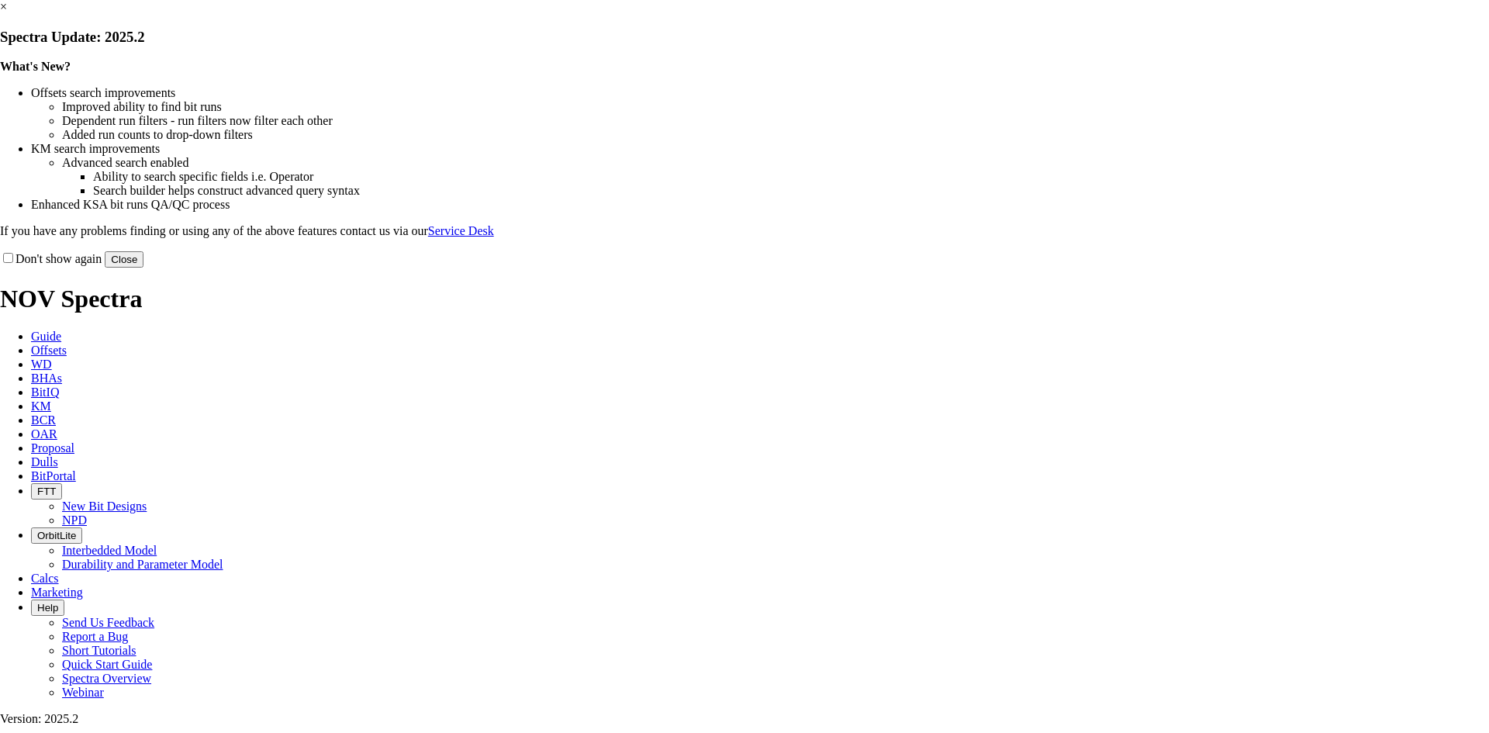
click at [143, 268] on button "Close" at bounding box center [124, 259] width 39 height 16
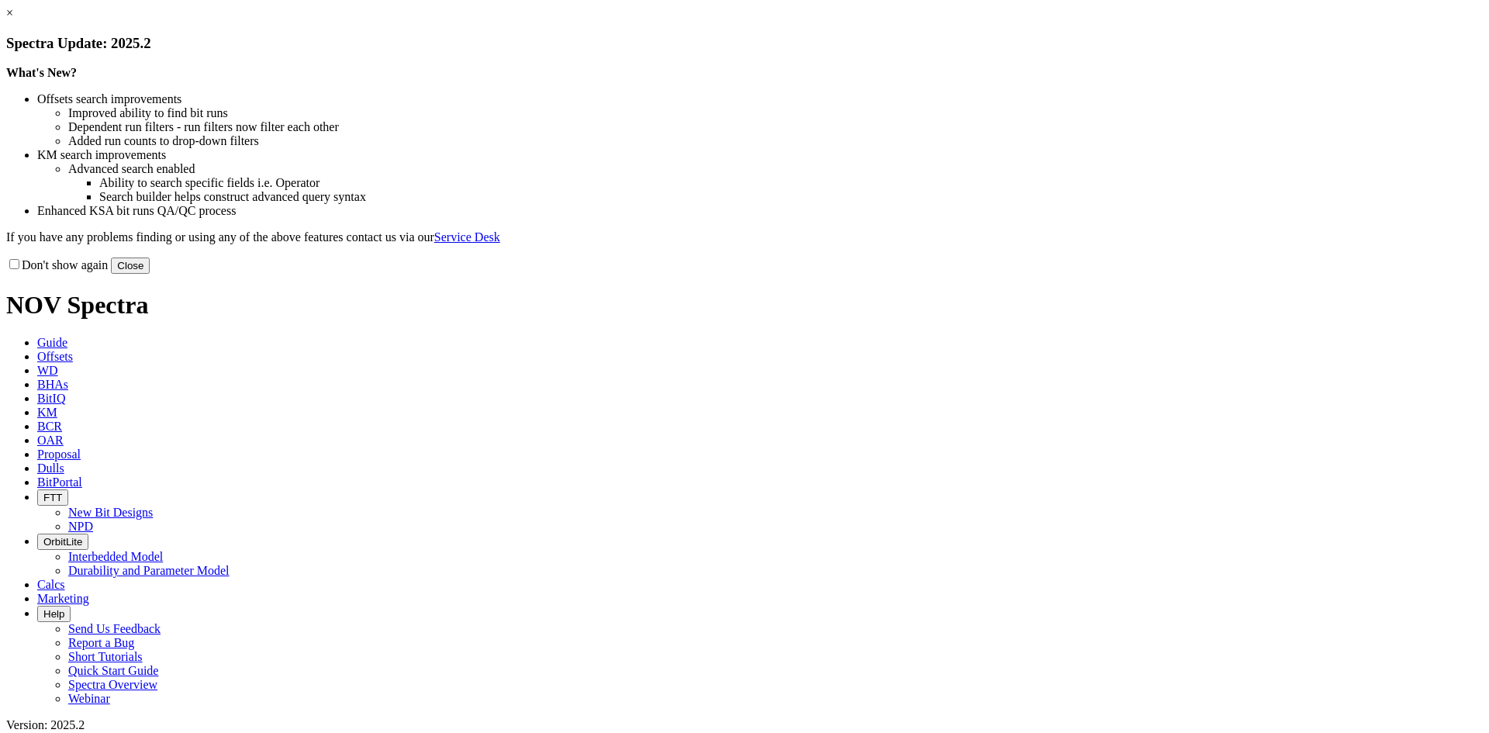
click at [150, 274] on button "Close" at bounding box center [130, 266] width 39 height 16
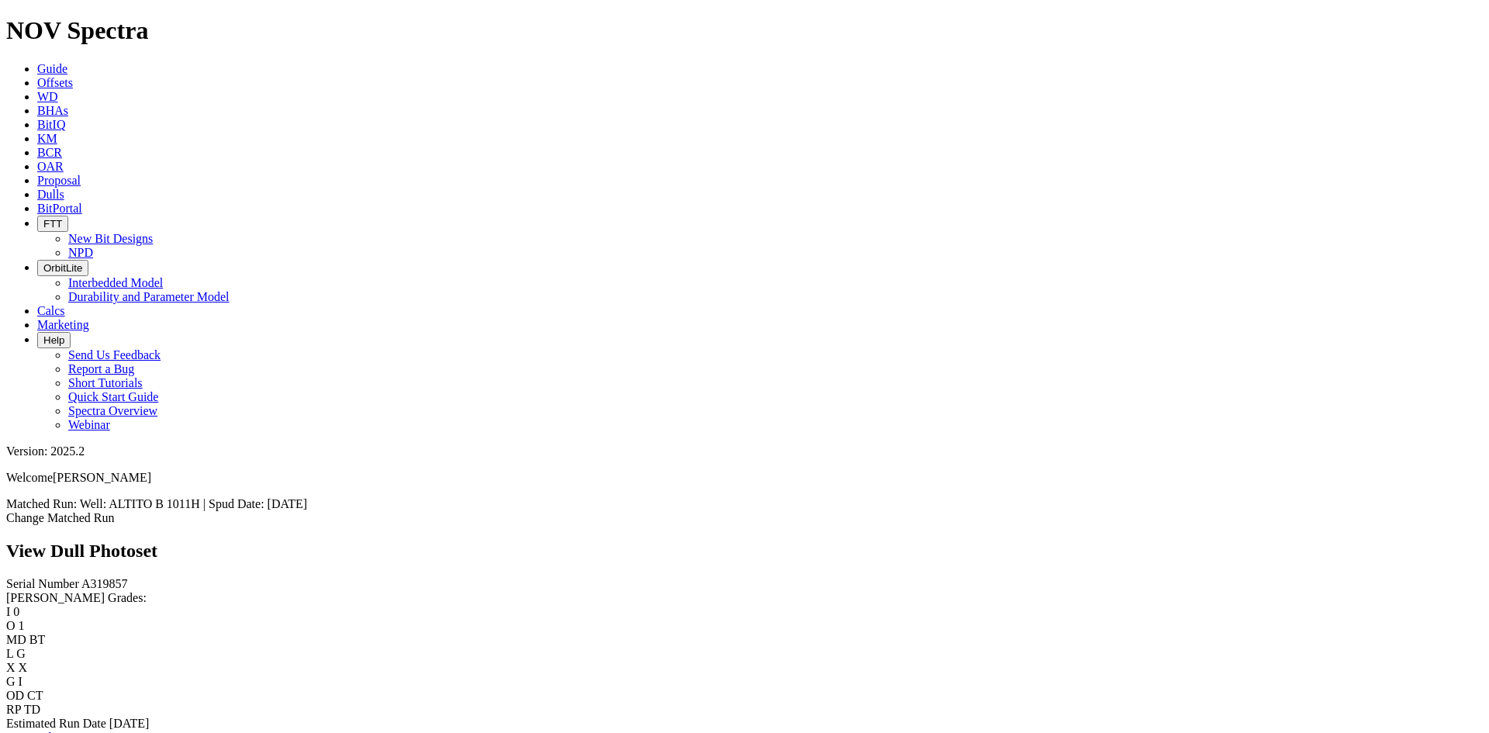
scroll to position [465, 0]
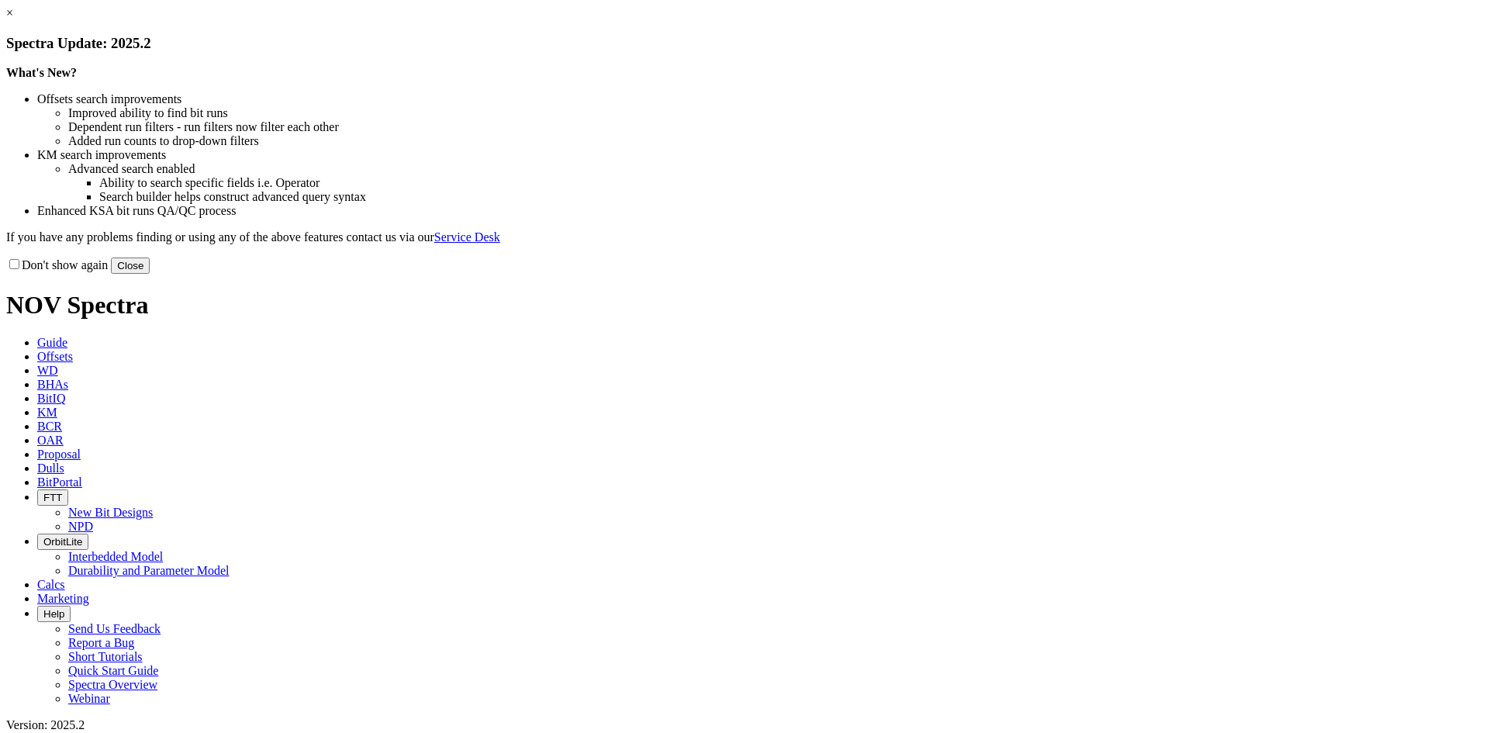
click at [150, 274] on button "Close" at bounding box center [130, 266] width 39 height 16
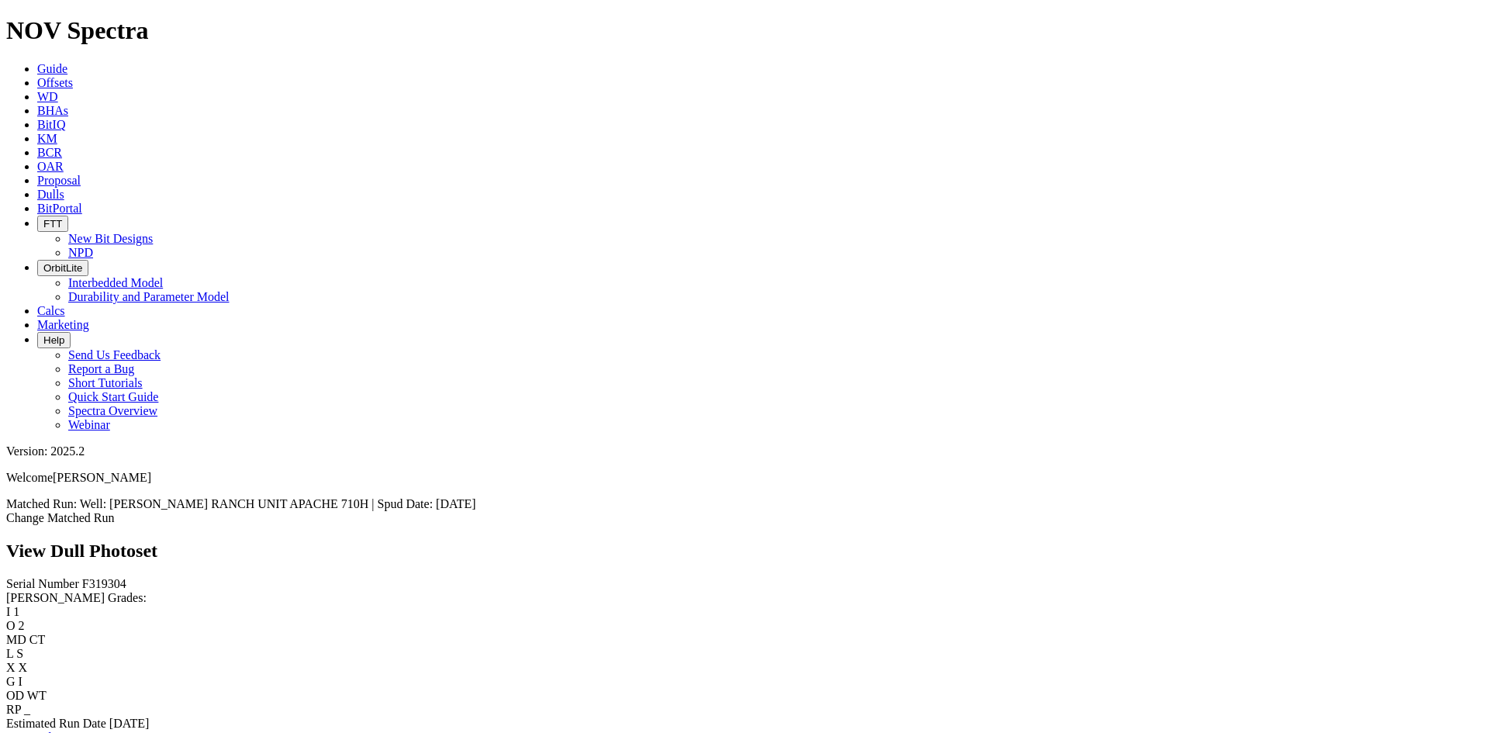
click at [109, 717] on span "[DATE]" at bounding box center [129, 723] width 40 height 13
click at [95, 731] on link "Bit Condition Report" at bounding box center [58, 737] width 105 height 13
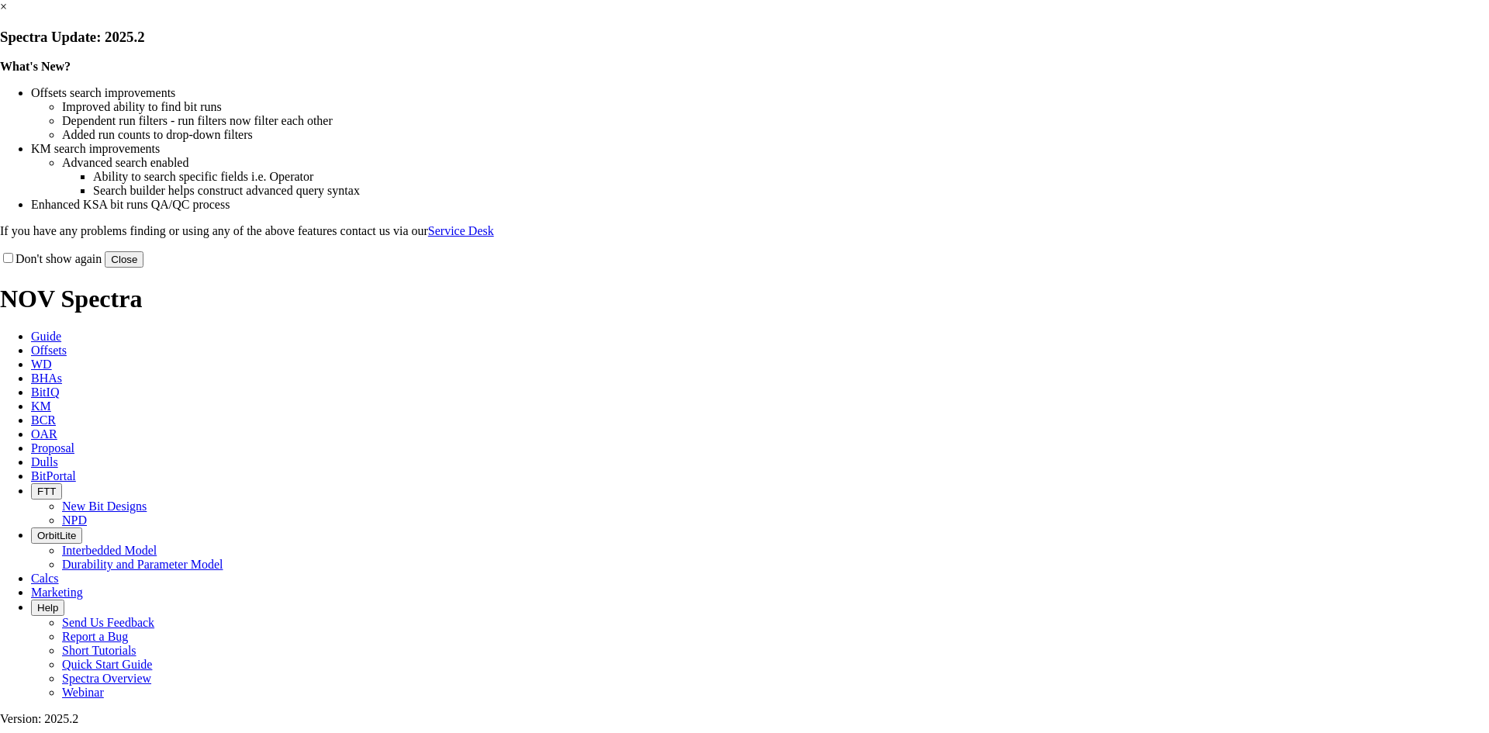
click at [143, 268] on button "Close" at bounding box center [124, 259] width 39 height 16
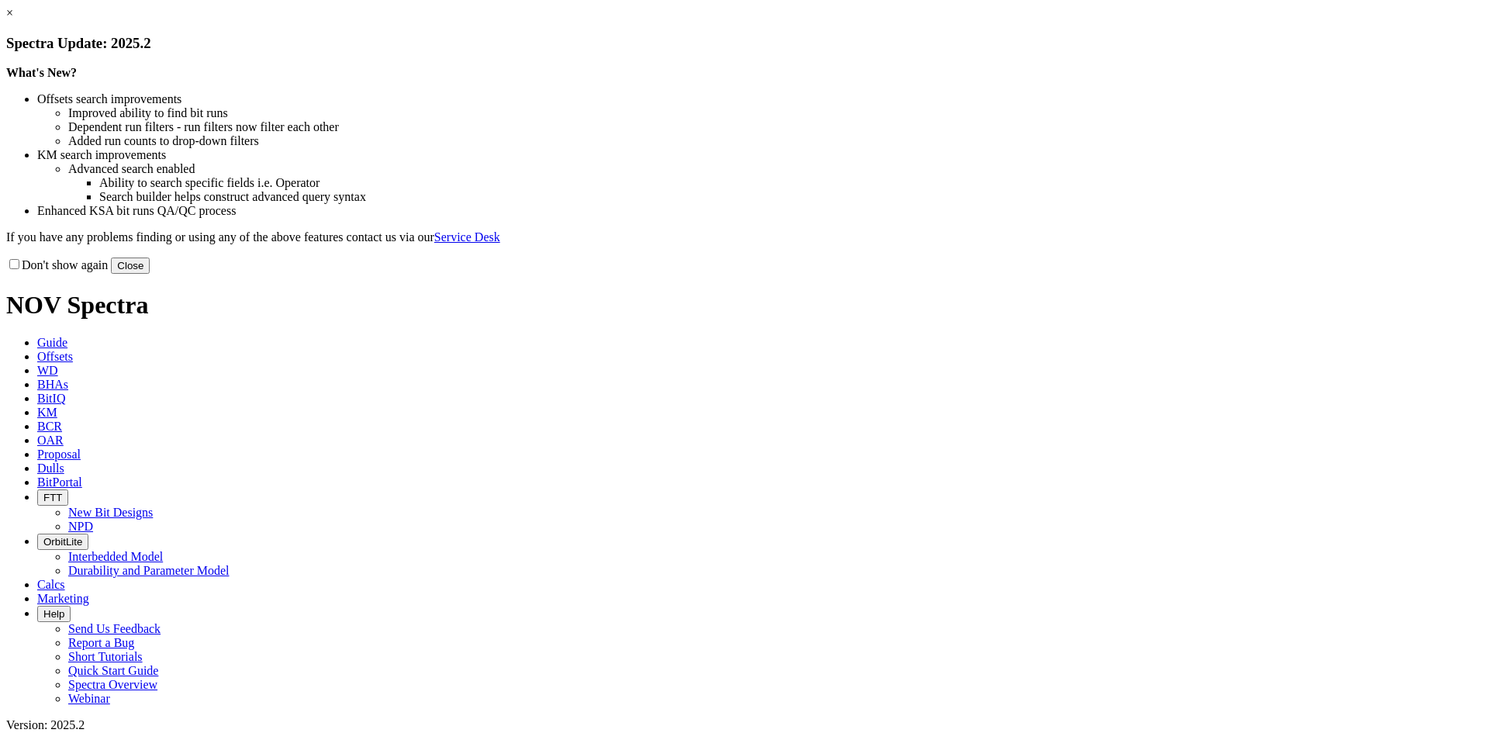
click at [150, 274] on button "Close" at bounding box center [130, 266] width 39 height 16
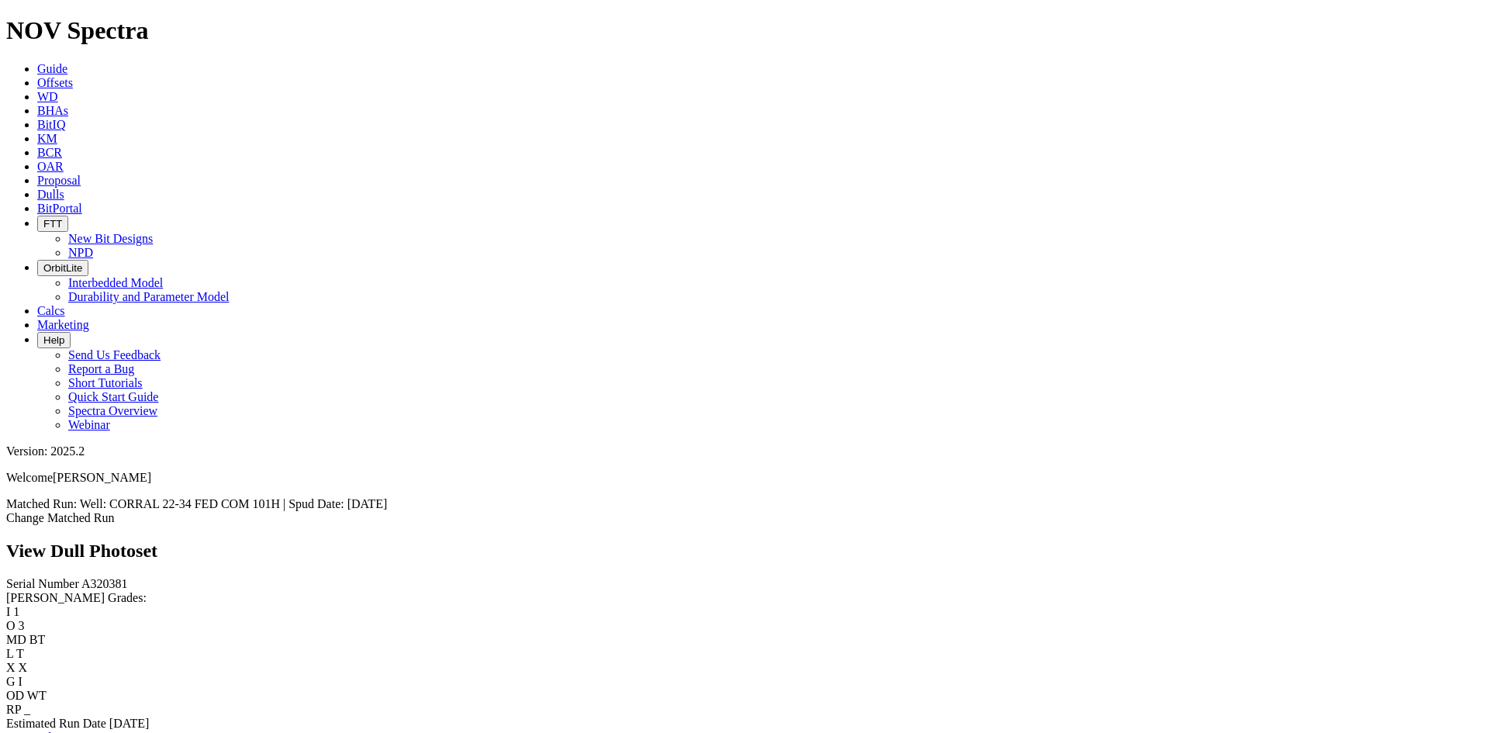
click at [111, 731] on link "Bit Condition Report" at bounding box center [58, 737] width 105 height 13
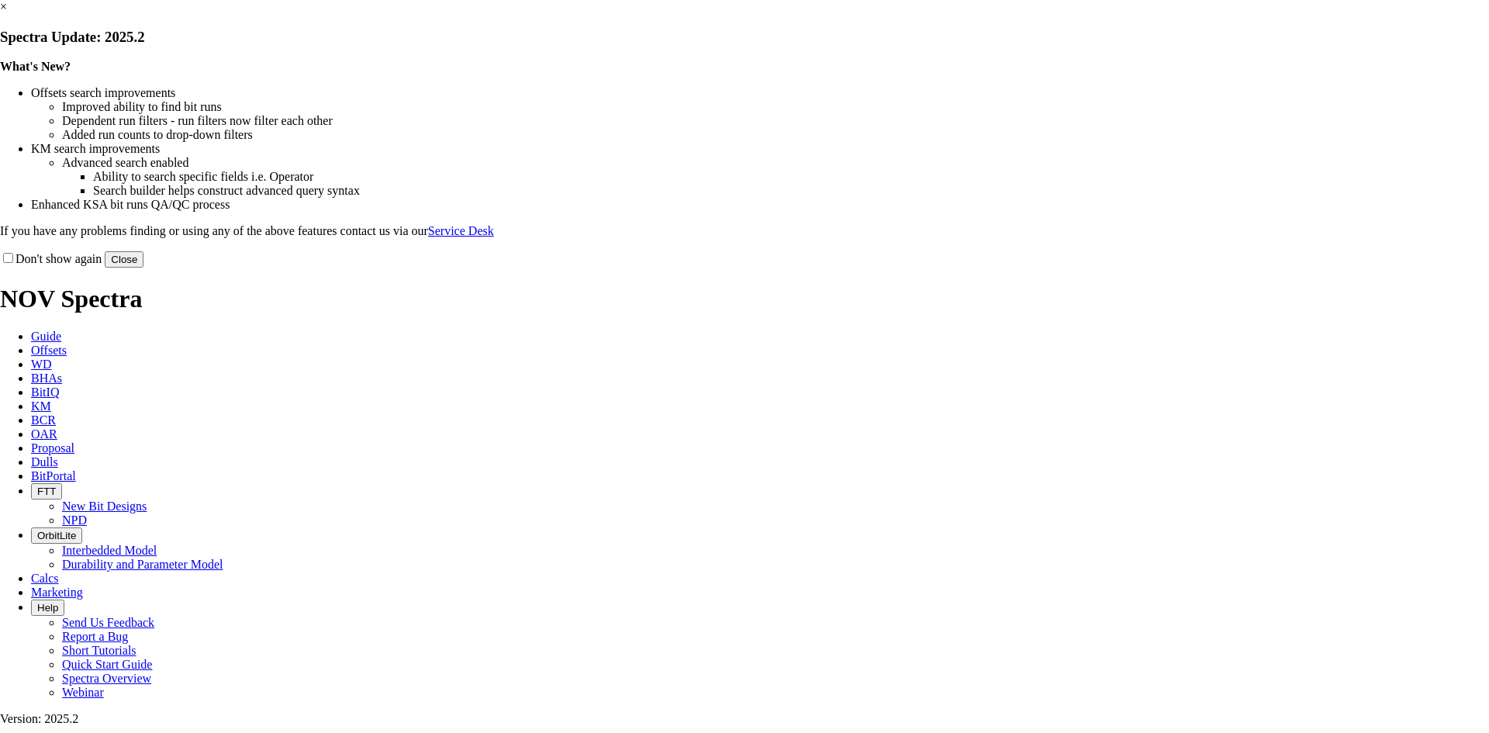
click at [143, 268] on button "Close" at bounding box center [124, 259] width 39 height 16
